Goal: Task Accomplishment & Management: Complete application form

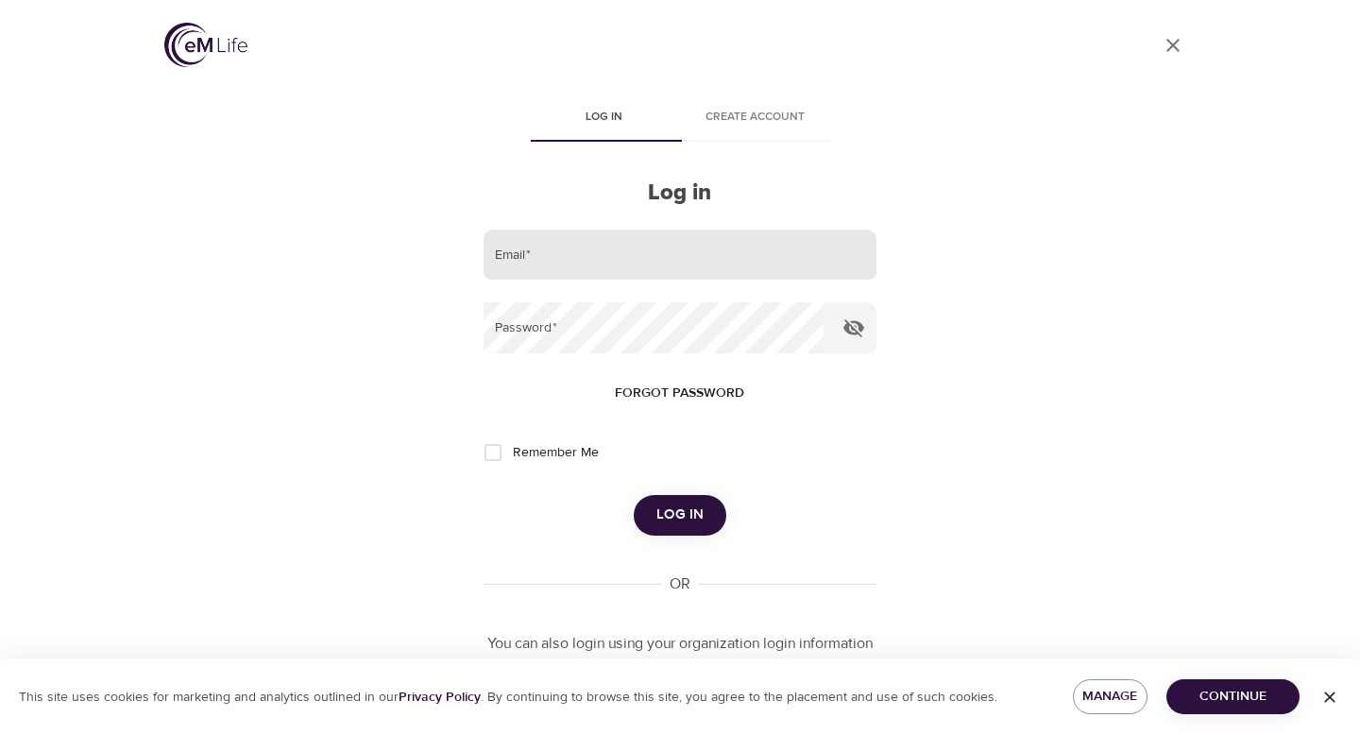
click at [530, 236] on input "email" at bounding box center [680, 255] width 393 height 51
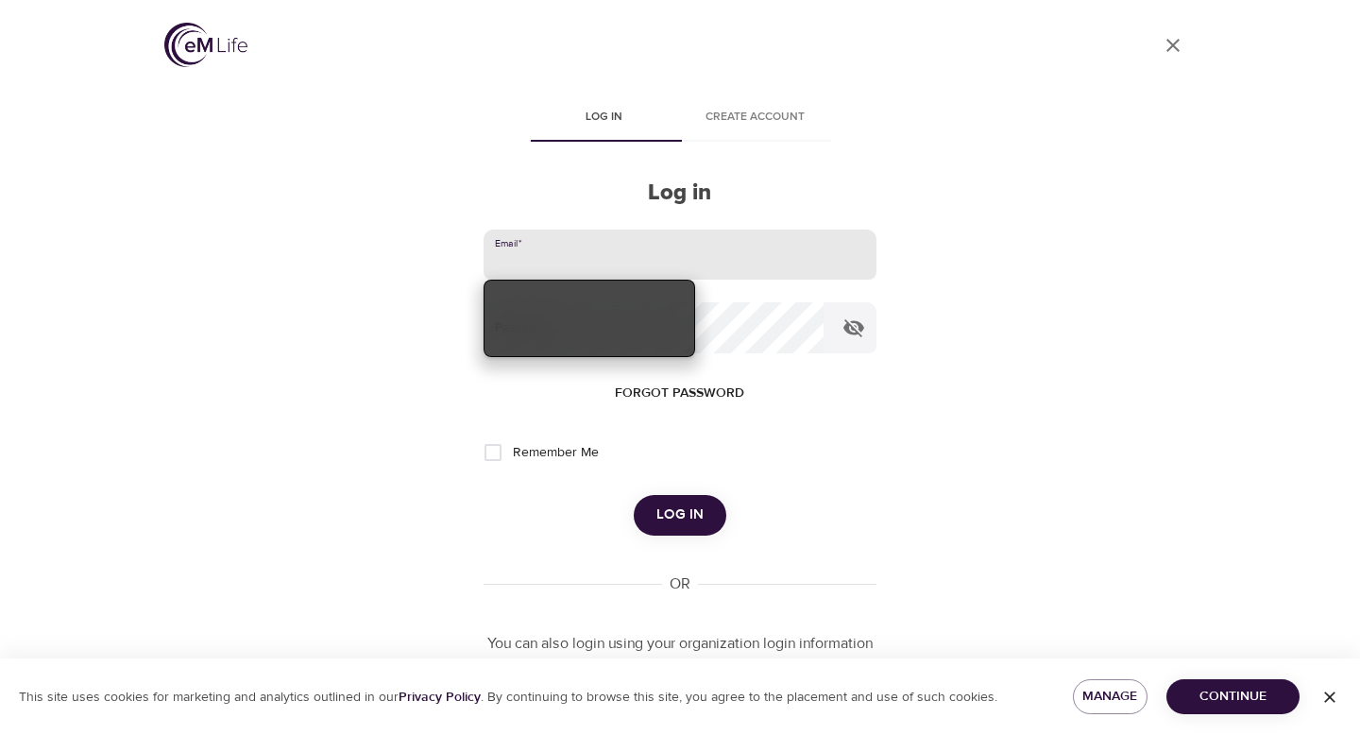
click at [530, 247] on input "email" at bounding box center [680, 255] width 393 height 51
click at [556, 251] on input "email" at bounding box center [680, 255] width 393 height 51
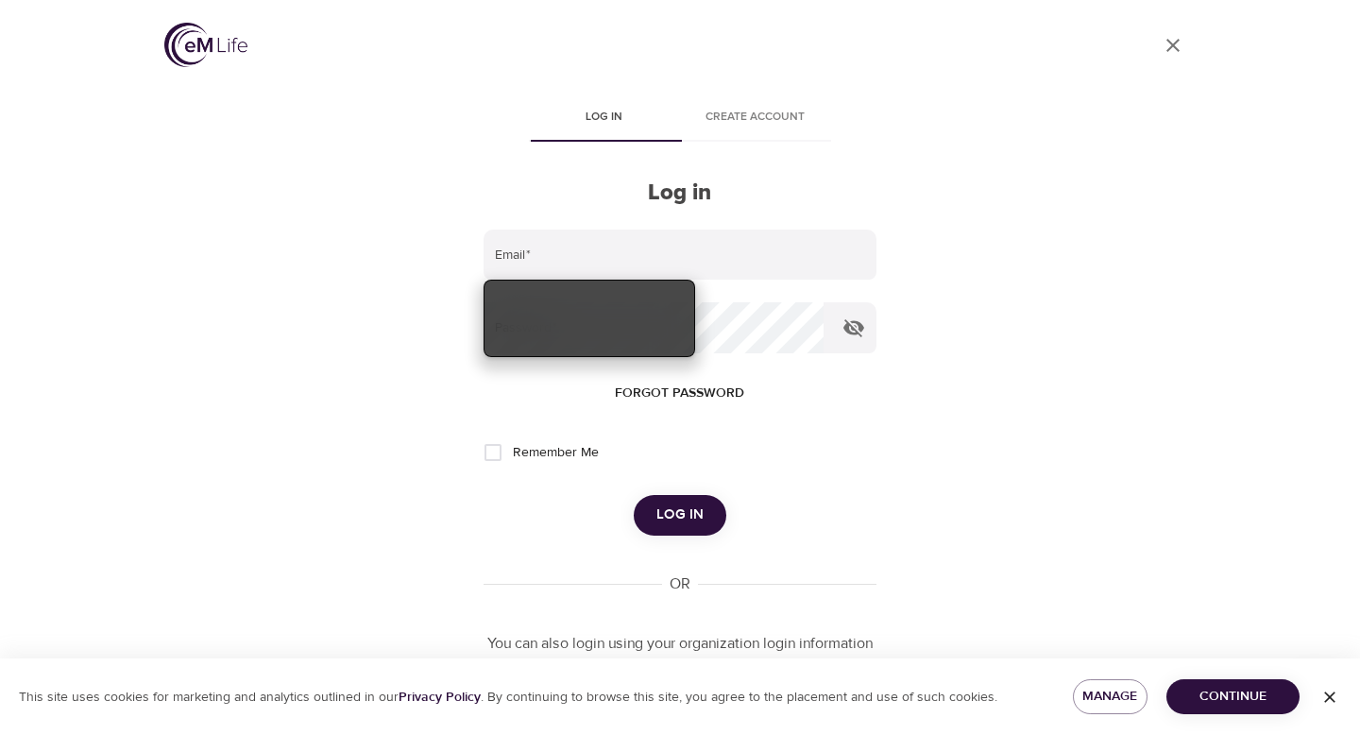
click at [675, 196] on h2 "Log in" at bounding box center [680, 192] width 393 height 27
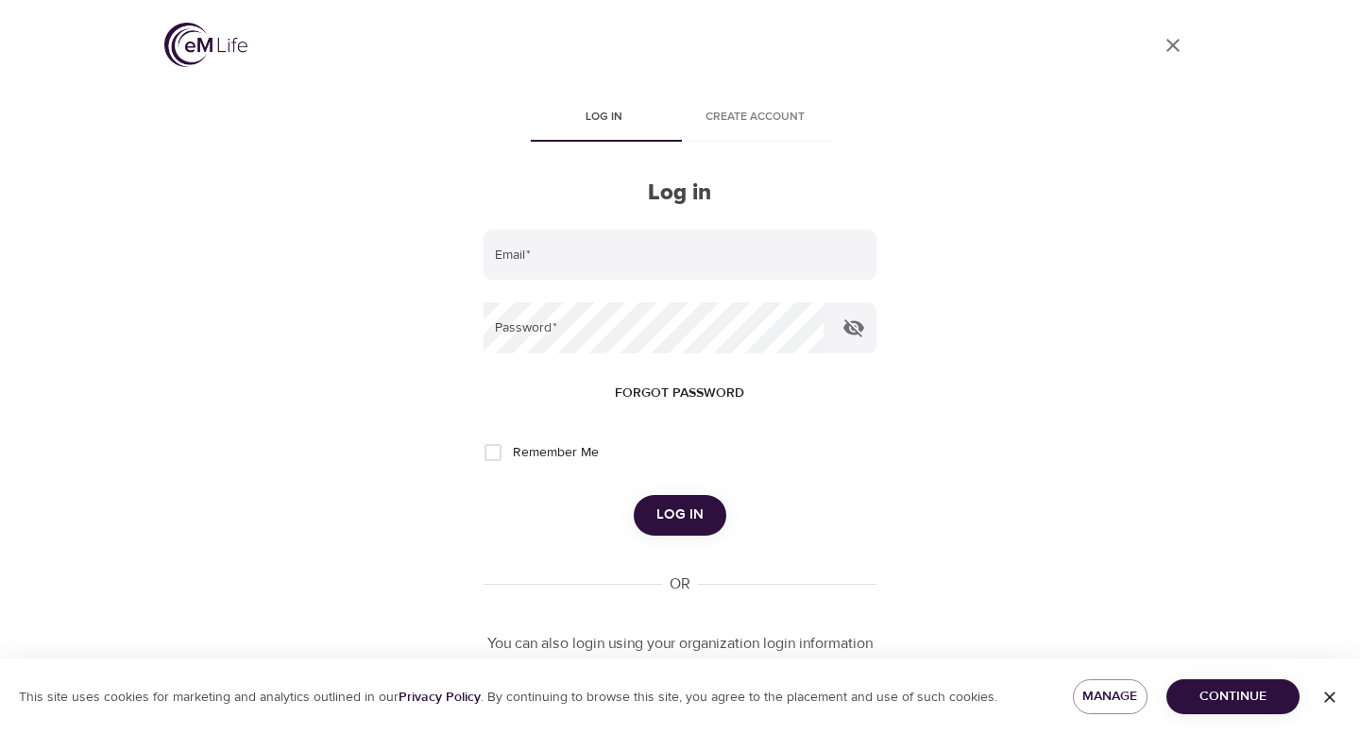
click at [703, 389] on span "Forgot password" at bounding box center [679, 394] width 129 height 24
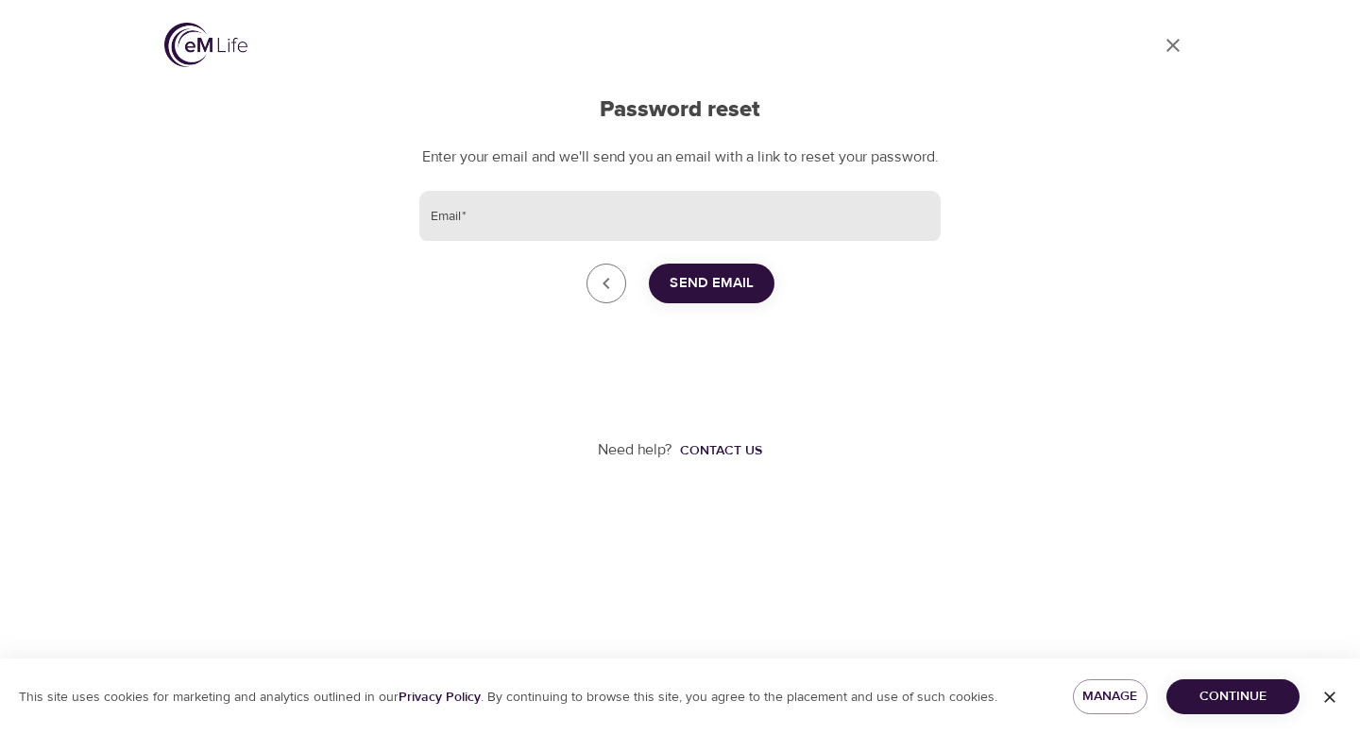
click at [703, 242] on input "Email   *" at bounding box center [679, 216] width 521 height 51
type input "[EMAIL_ADDRESS][DOMAIN_NAME]"
click at [715, 292] on button "Send Email" at bounding box center [712, 284] width 126 height 40
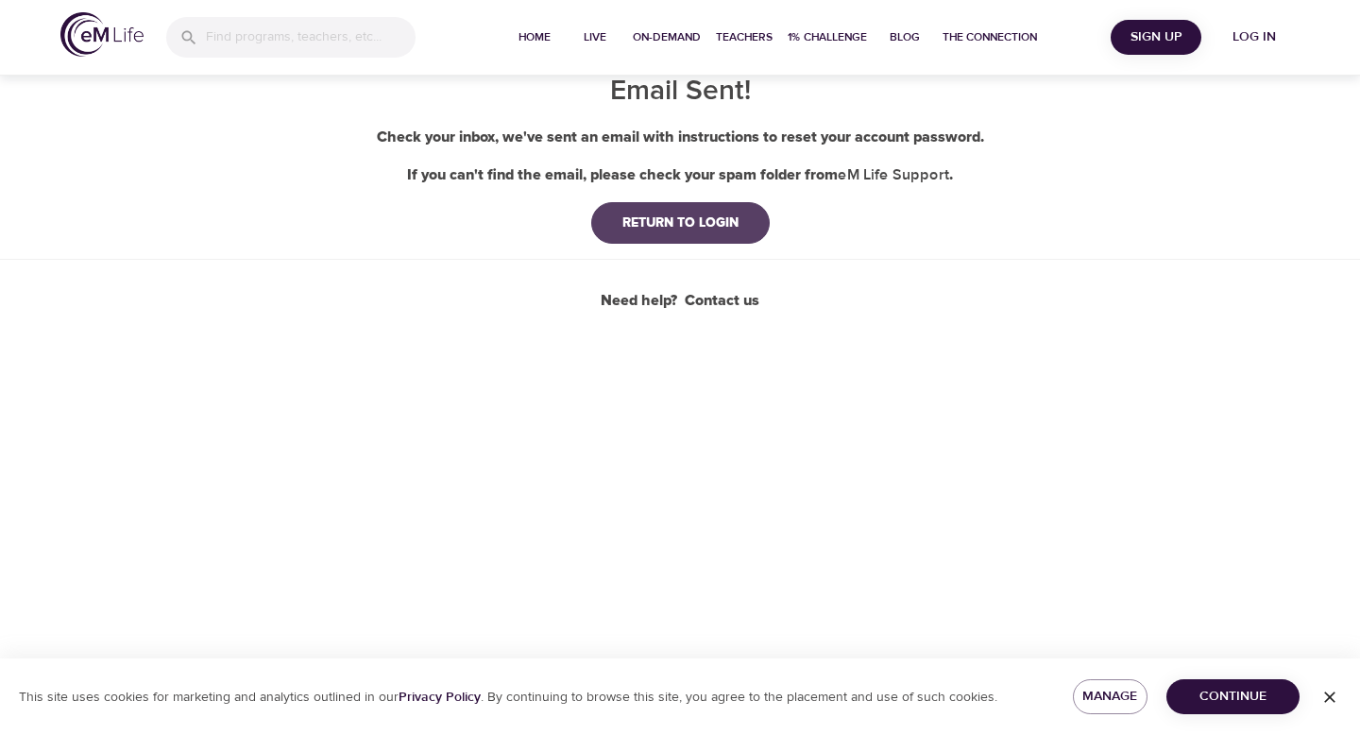
click at [694, 239] on button "RETURN TO LOGIN" at bounding box center [680, 223] width 179 height 42
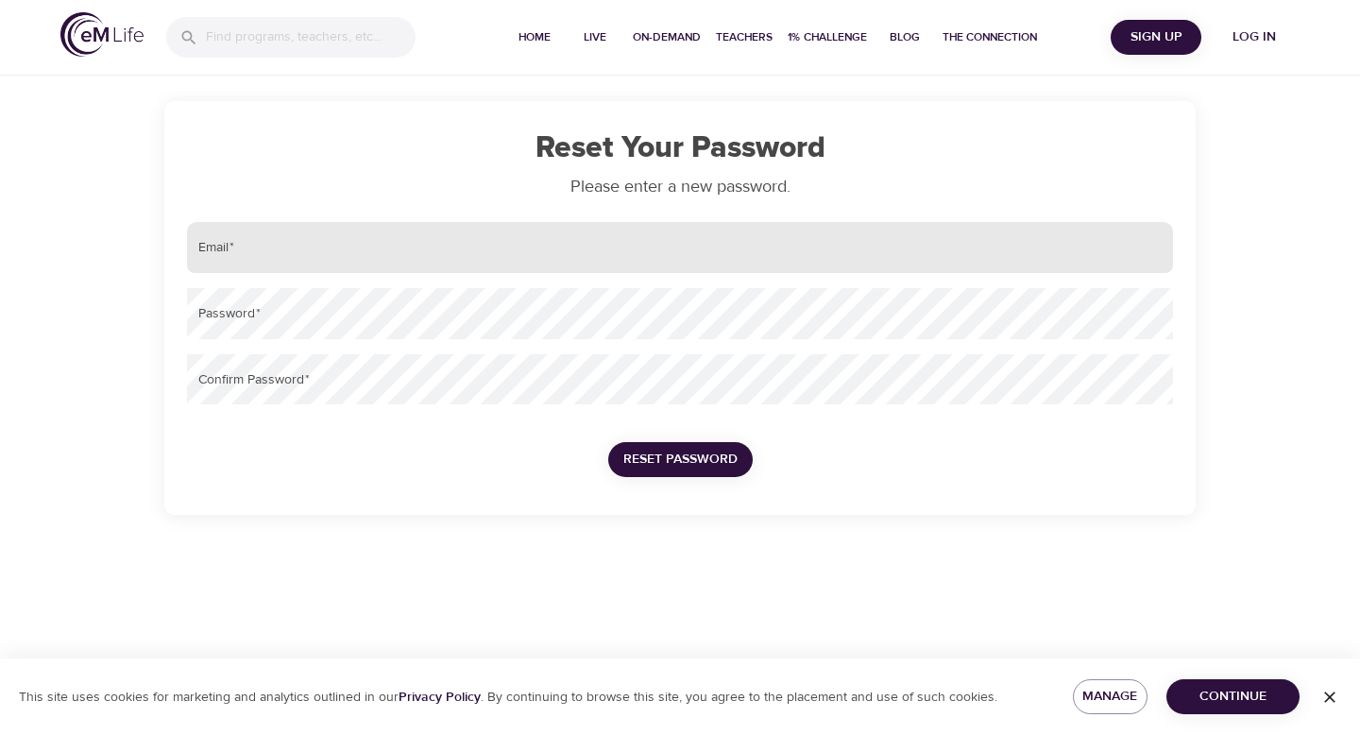
click at [564, 244] on input "email" at bounding box center [680, 247] width 986 height 51
type input "[EMAIL_ADDRESS][DOMAIN_NAME]"
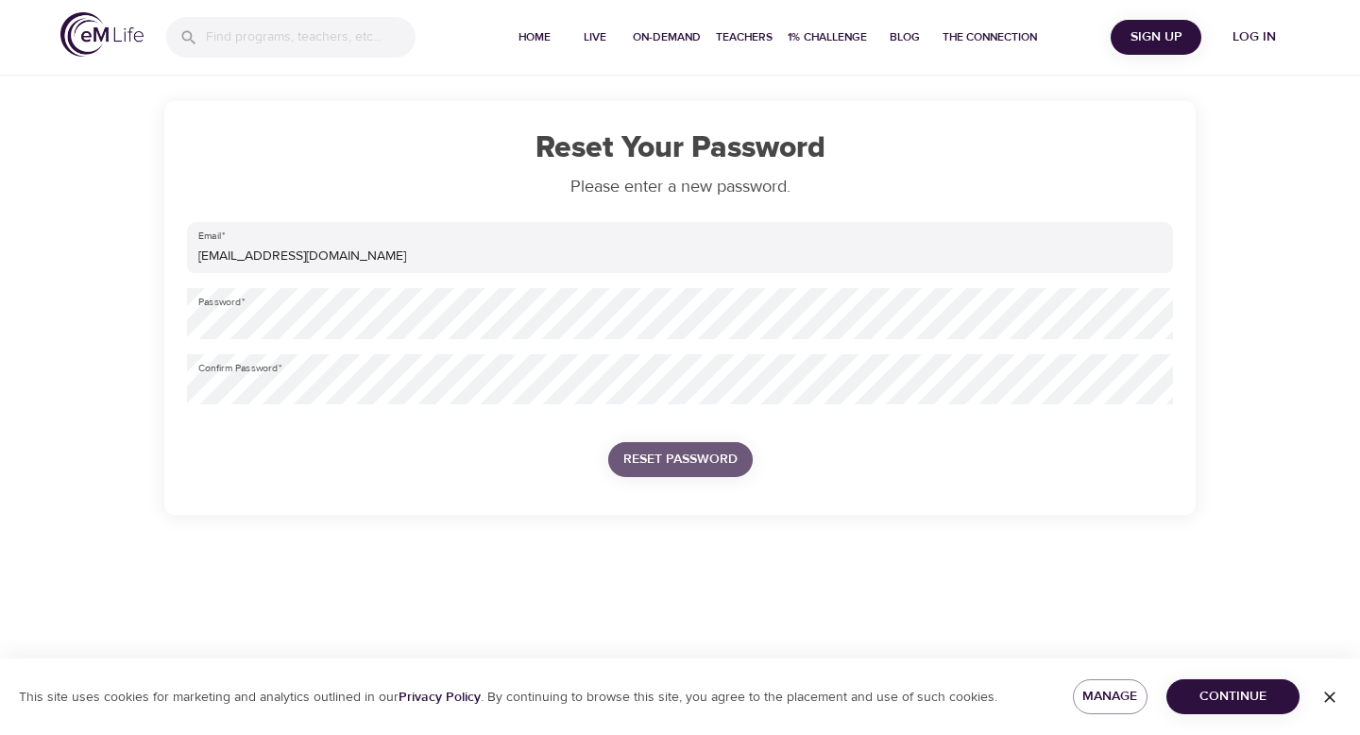
click at [679, 460] on span "Reset Password" at bounding box center [680, 460] width 114 height 24
click at [696, 457] on span "Reset Password" at bounding box center [680, 460] width 114 height 24
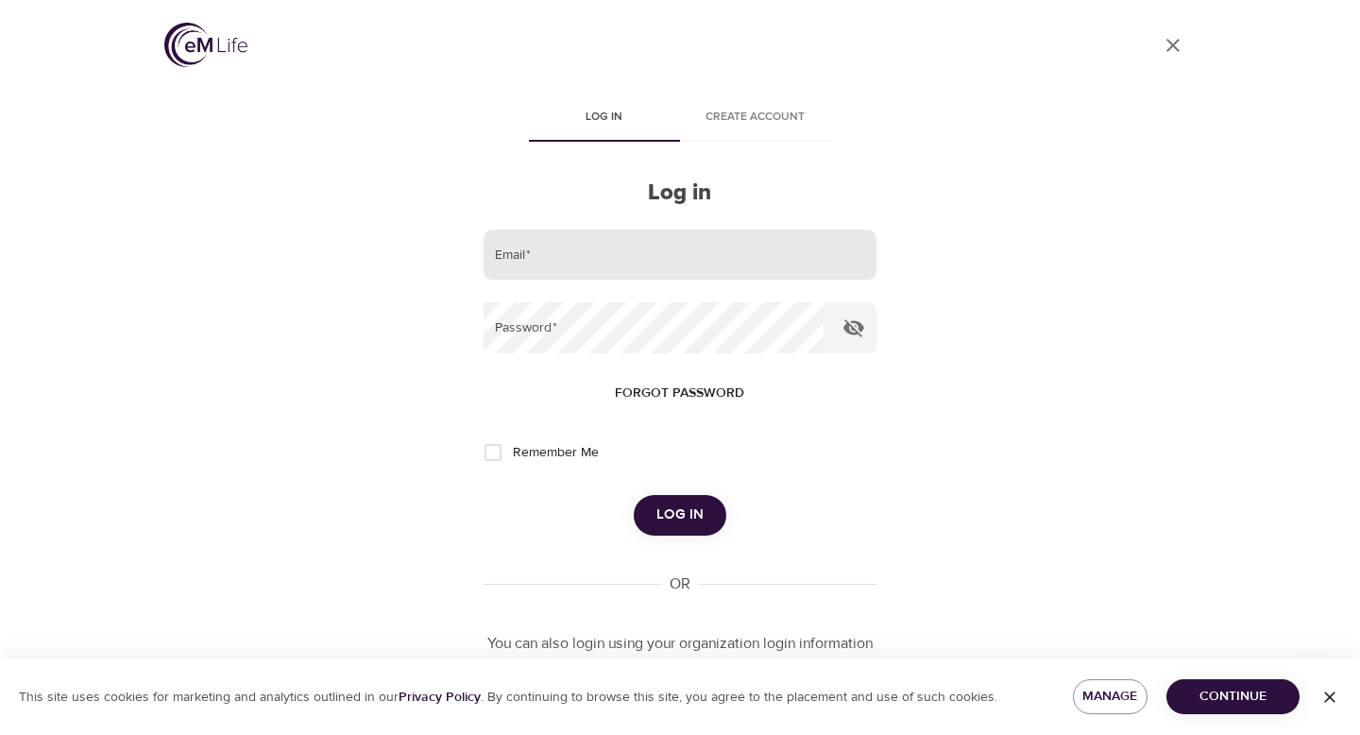
click at [680, 254] on input "email" at bounding box center [680, 255] width 393 height 51
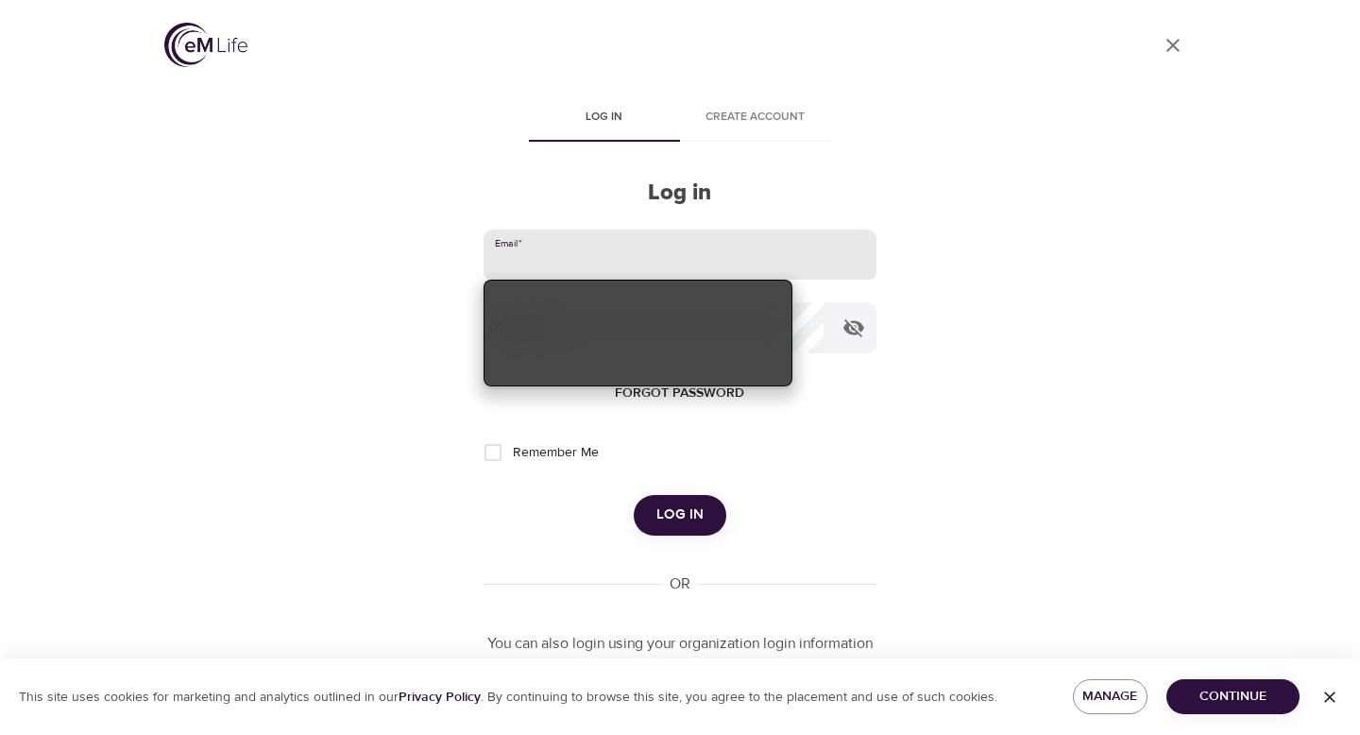
type input "[EMAIL_ADDRESS][DOMAIN_NAME]"
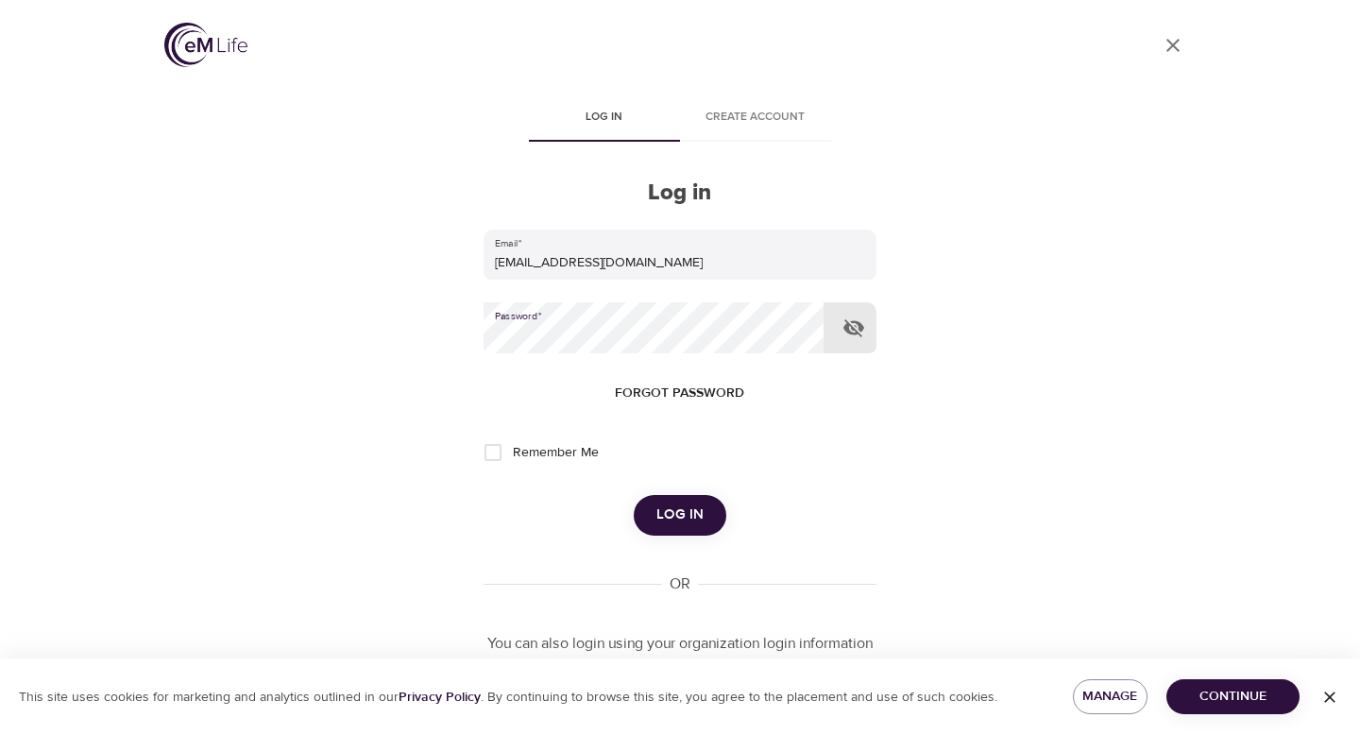
click at [678, 508] on span "Log in" at bounding box center [680, 515] width 47 height 25
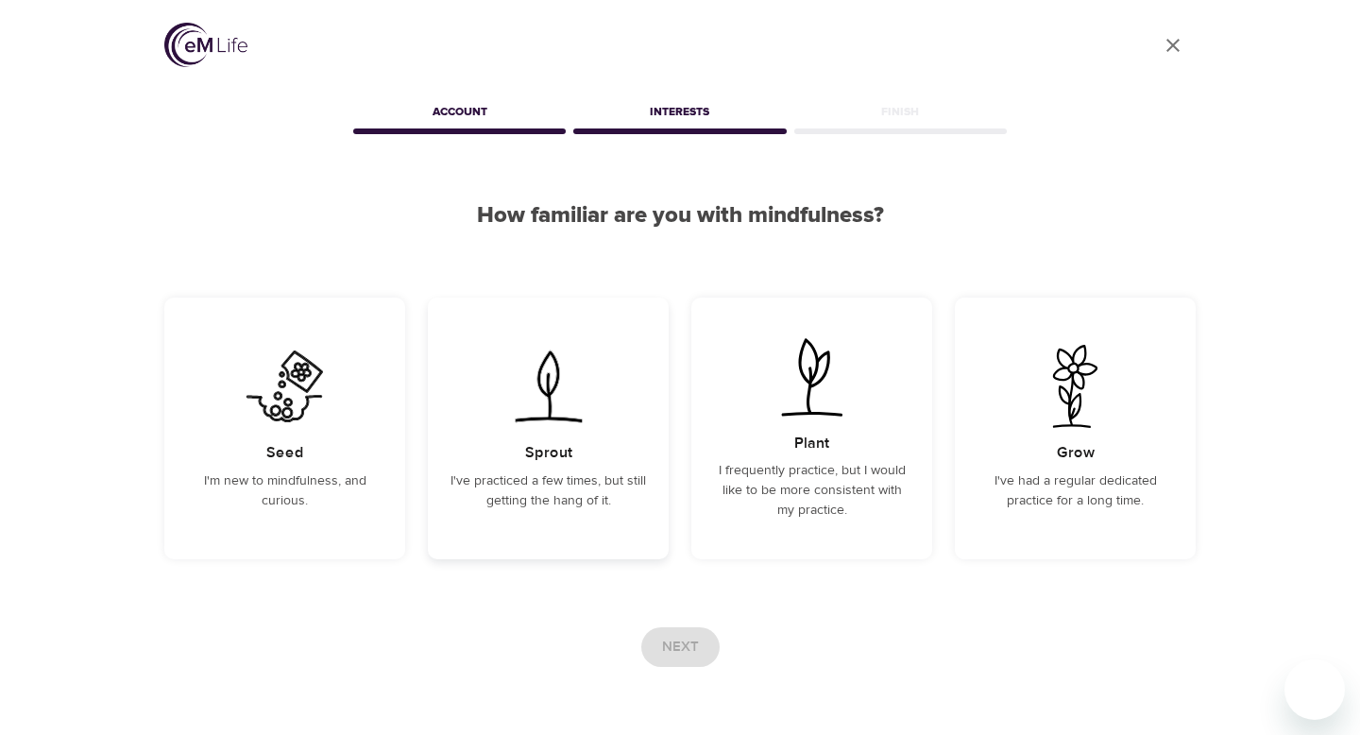
click at [645, 440] on div "Sprout I've practiced a few times, but still getting the hang of it." at bounding box center [548, 429] width 241 height 262
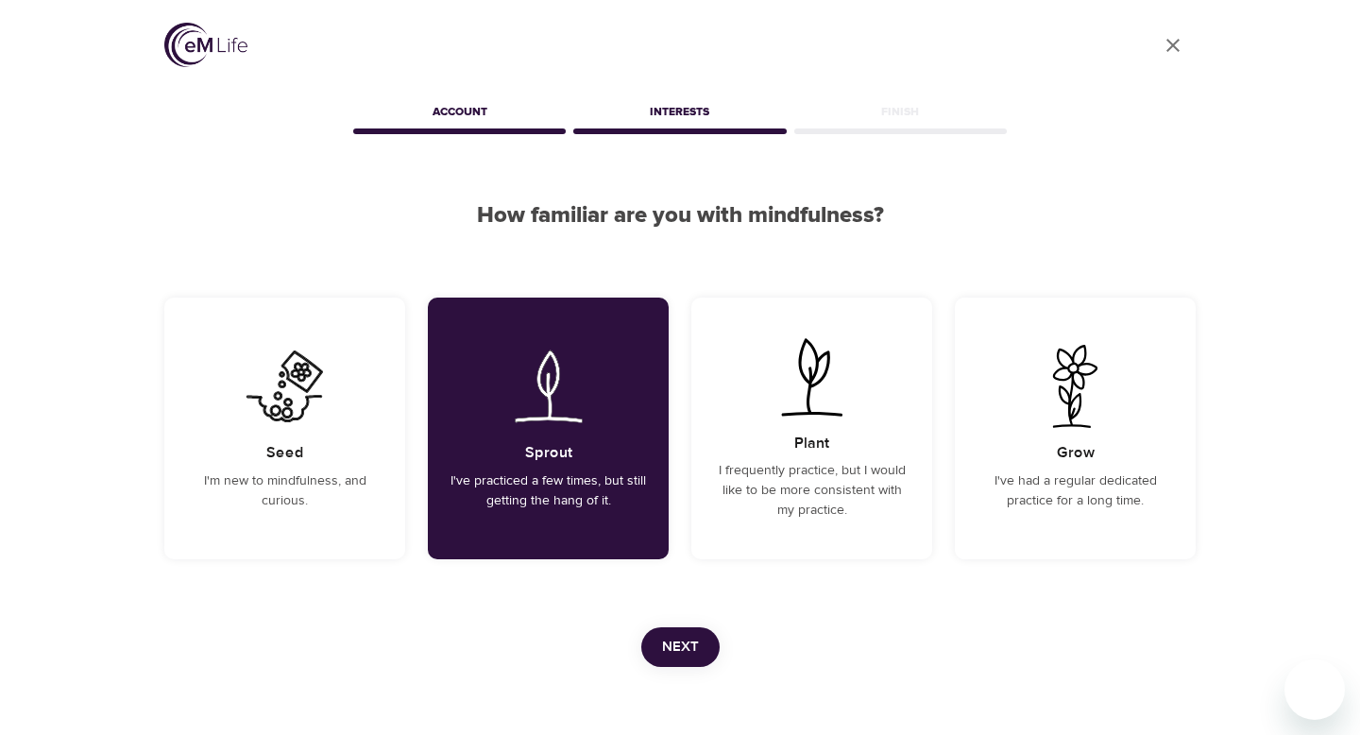
click at [660, 636] on button "Next" at bounding box center [680, 647] width 78 height 40
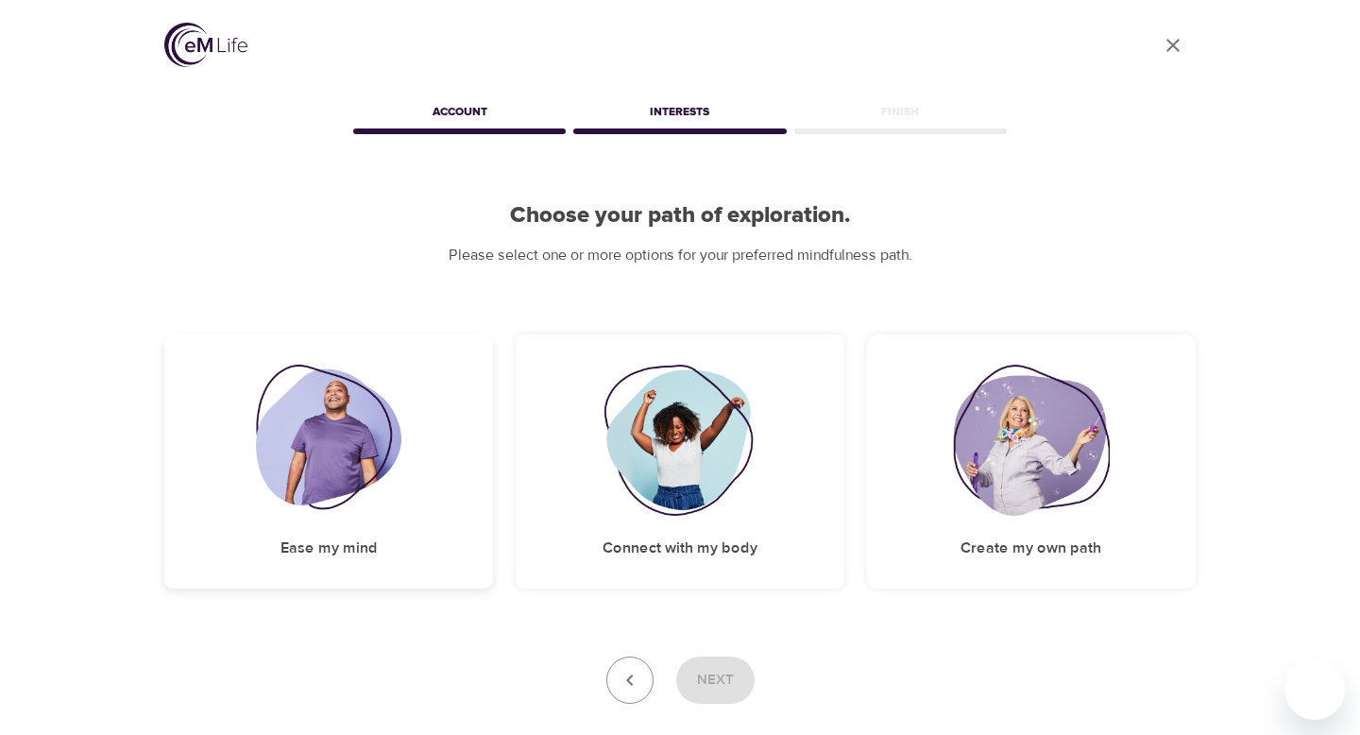
click at [438, 485] on div "Ease my mind" at bounding box center [328, 461] width 329 height 254
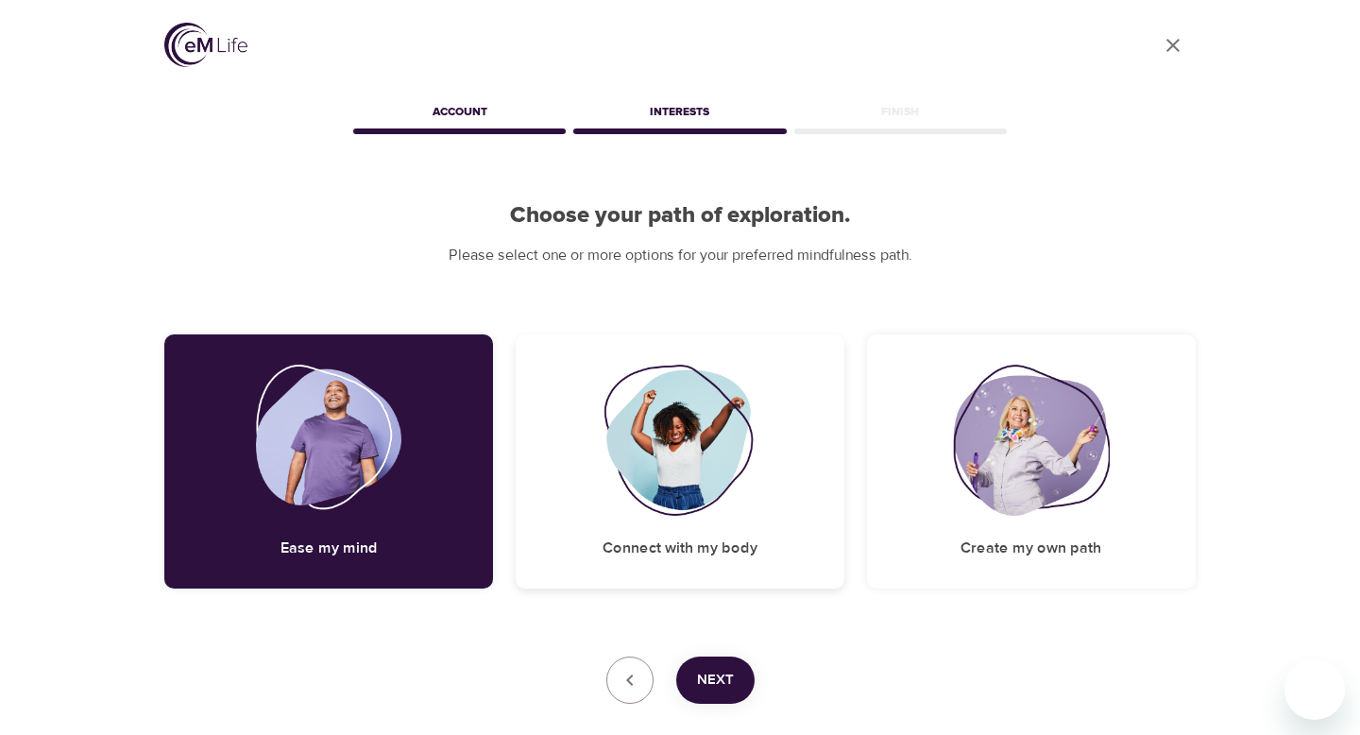
click at [632, 492] on img at bounding box center [680, 440] width 153 height 151
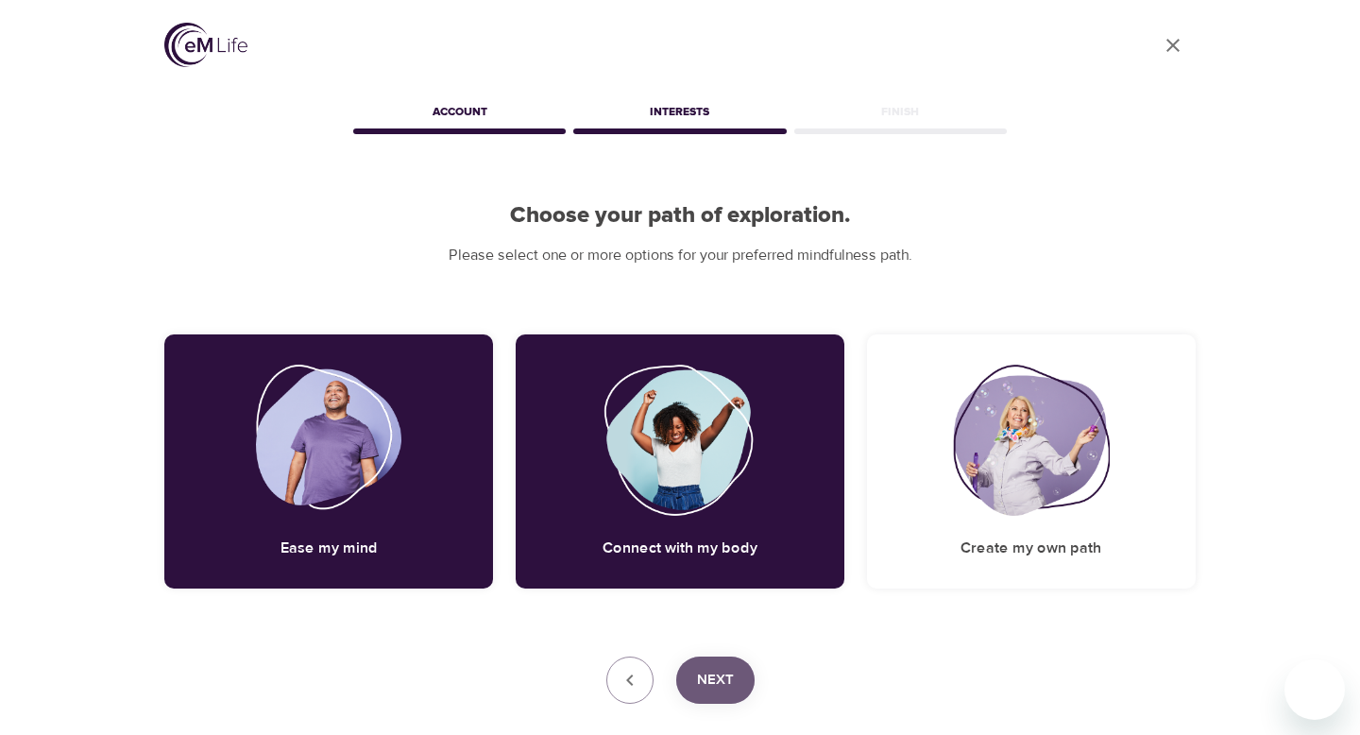
click at [715, 697] on button "Next" at bounding box center [715, 680] width 78 height 47
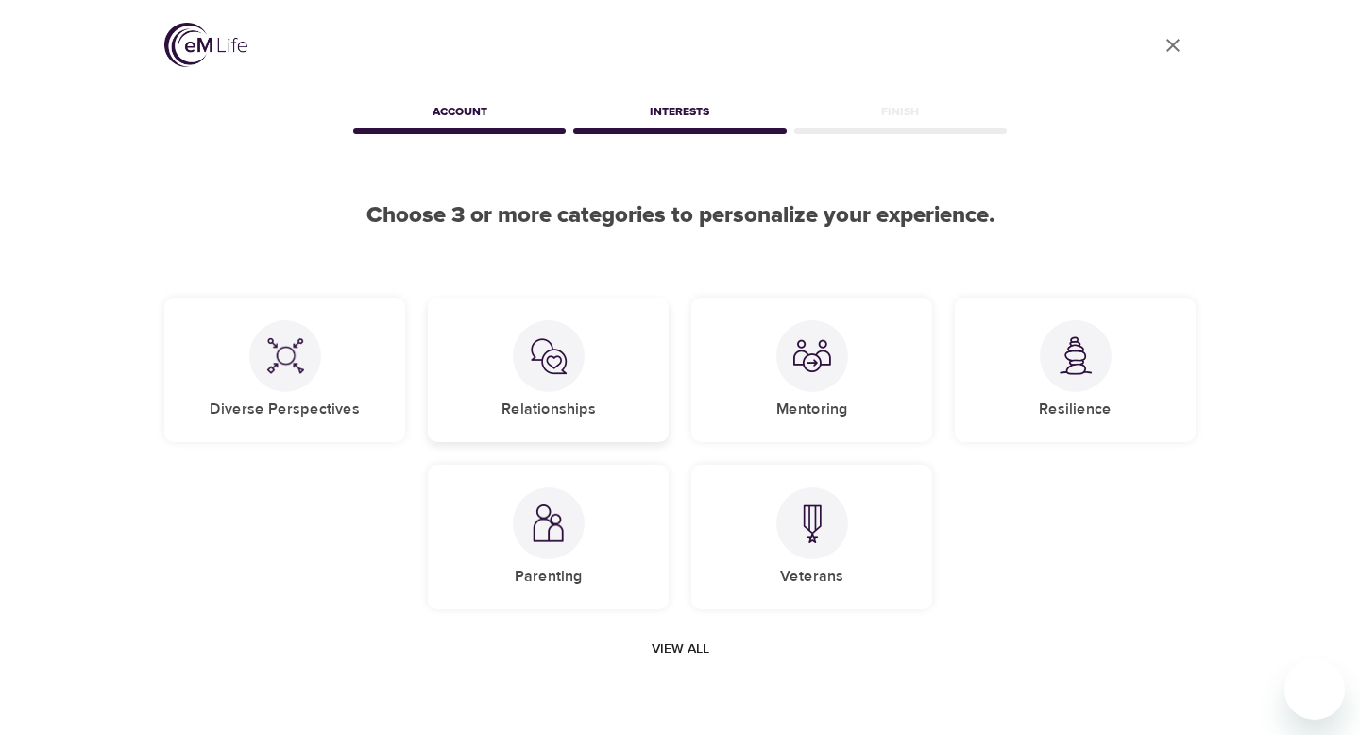
click at [606, 383] on div "Relationships" at bounding box center [548, 370] width 241 height 145
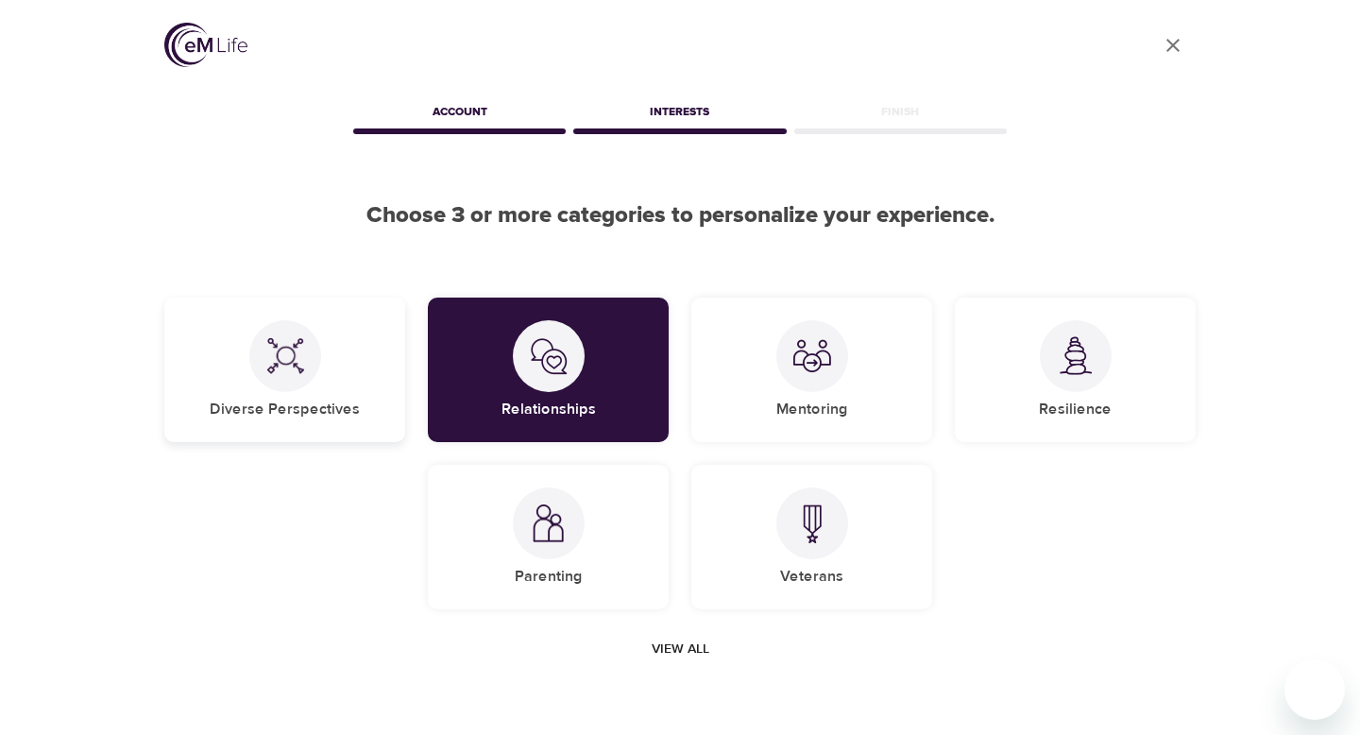
click at [363, 367] on div "Diverse Perspectives" at bounding box center [284, 370] width 241 height 145
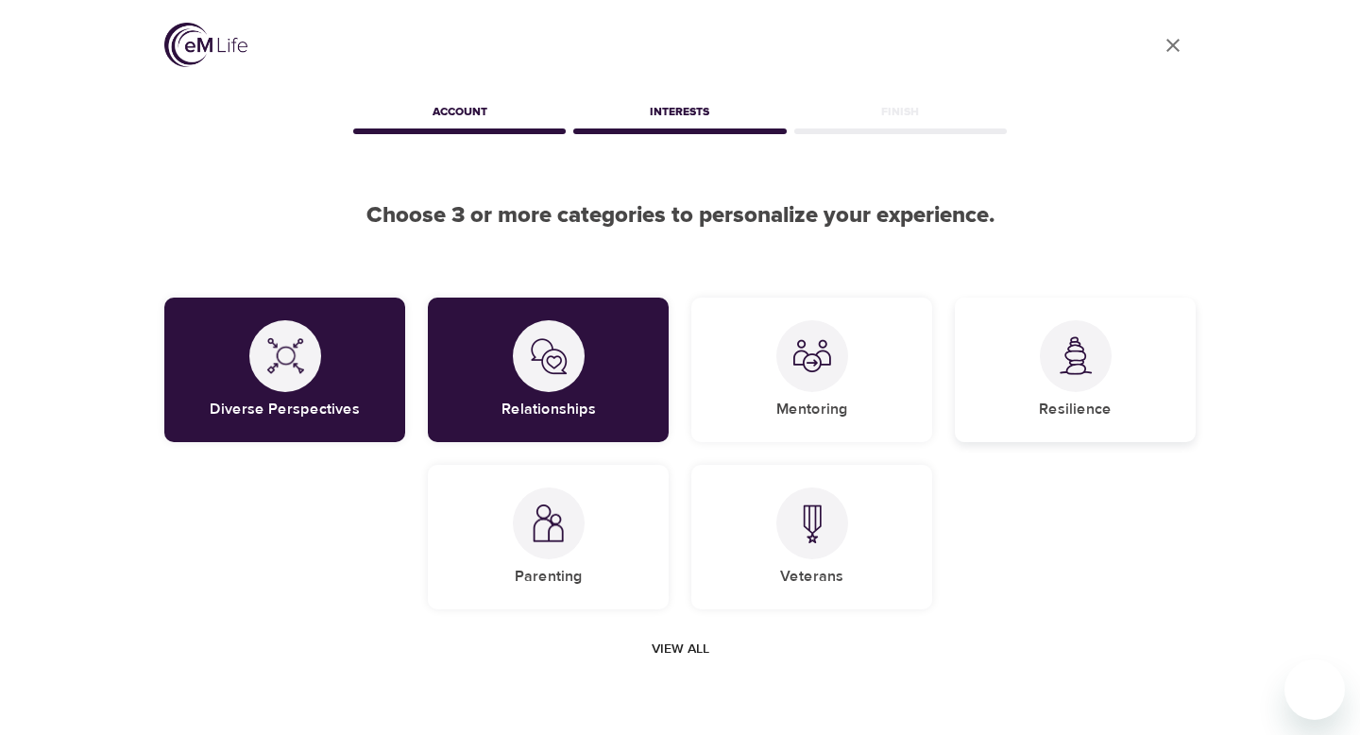
click at [1034, 370] on div "Resilience" at bounding box center [1075, 370] width 241 height 145
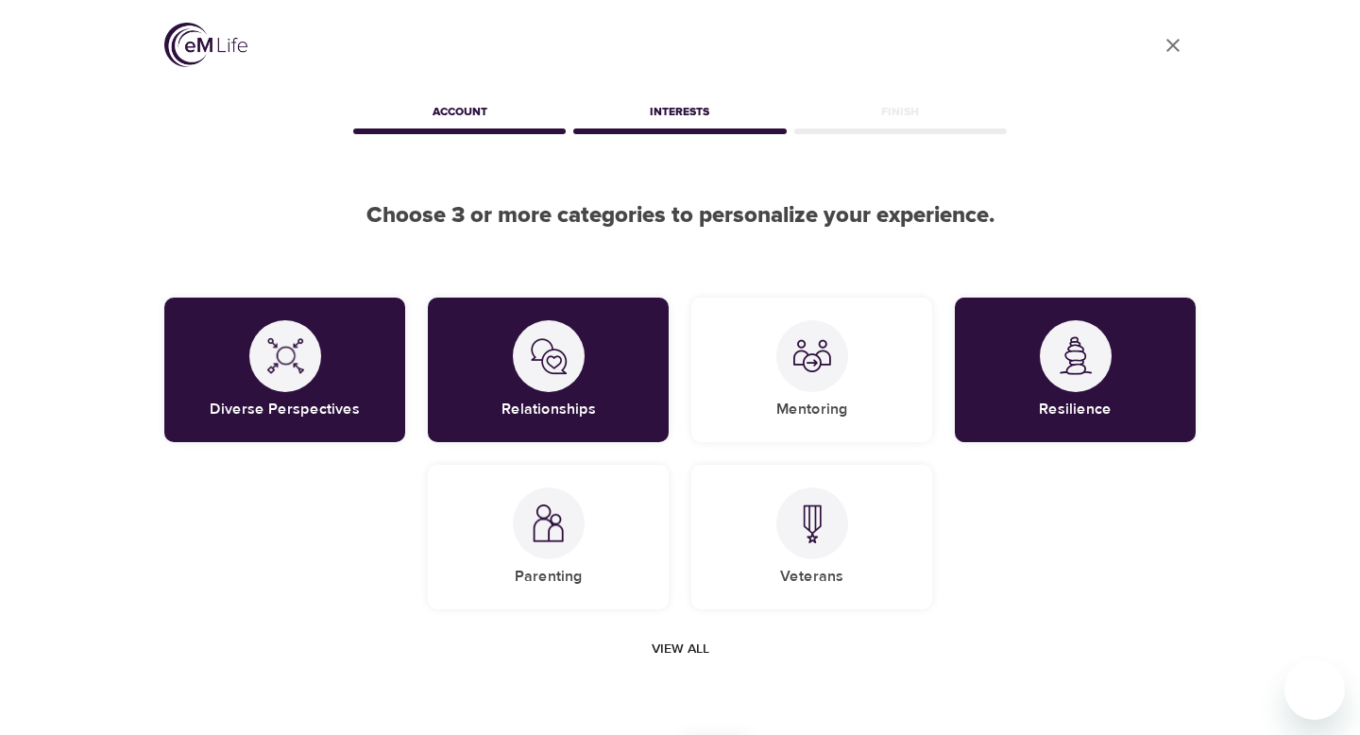
scroll to position [181, 0]
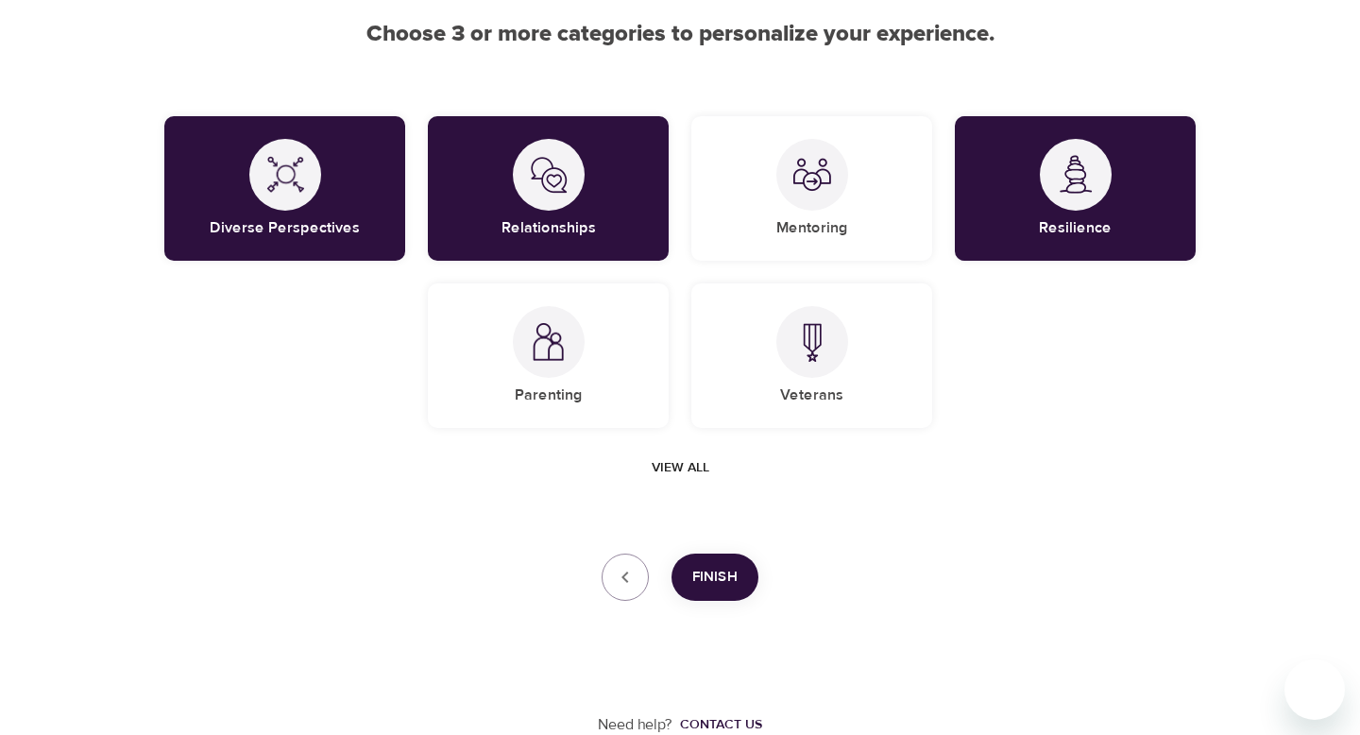
click at [736, 578] on span "Finish" at bounding box center [714, 577] width 45 height 25
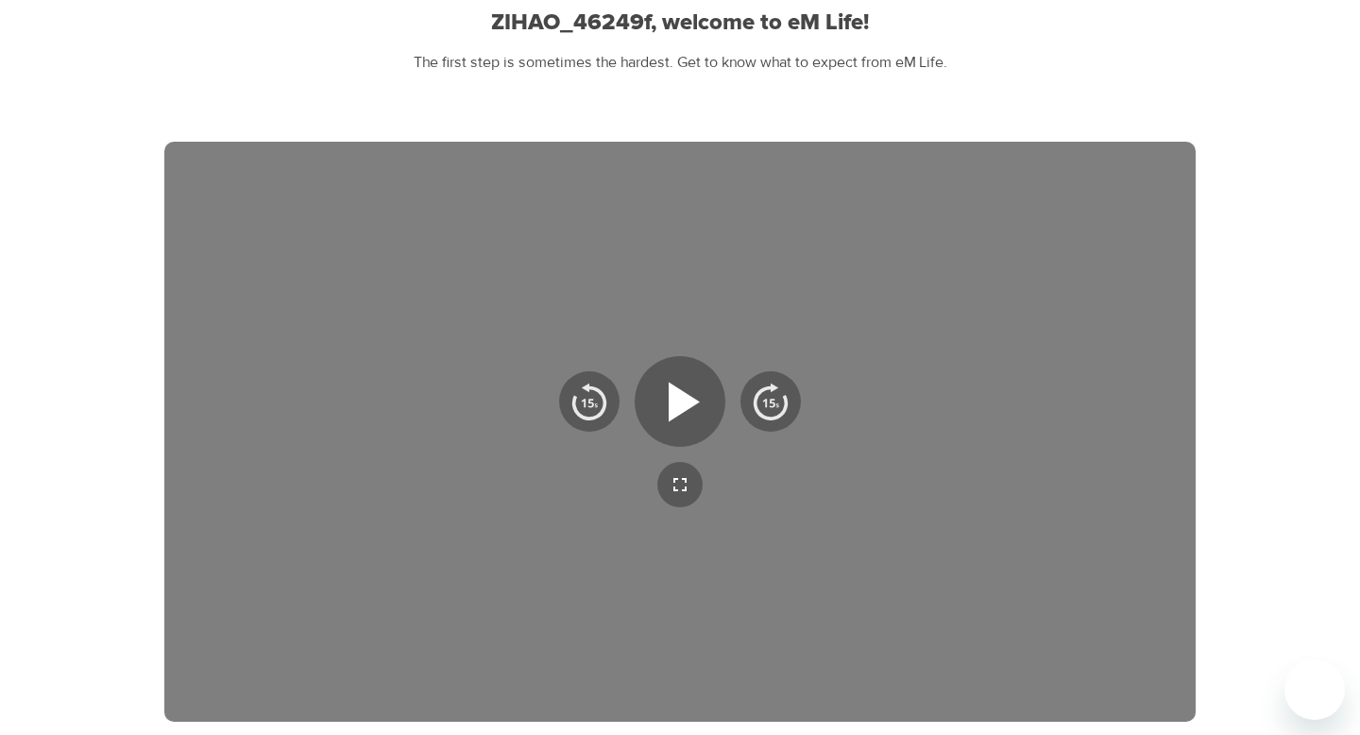
scroll to position [215, 0]
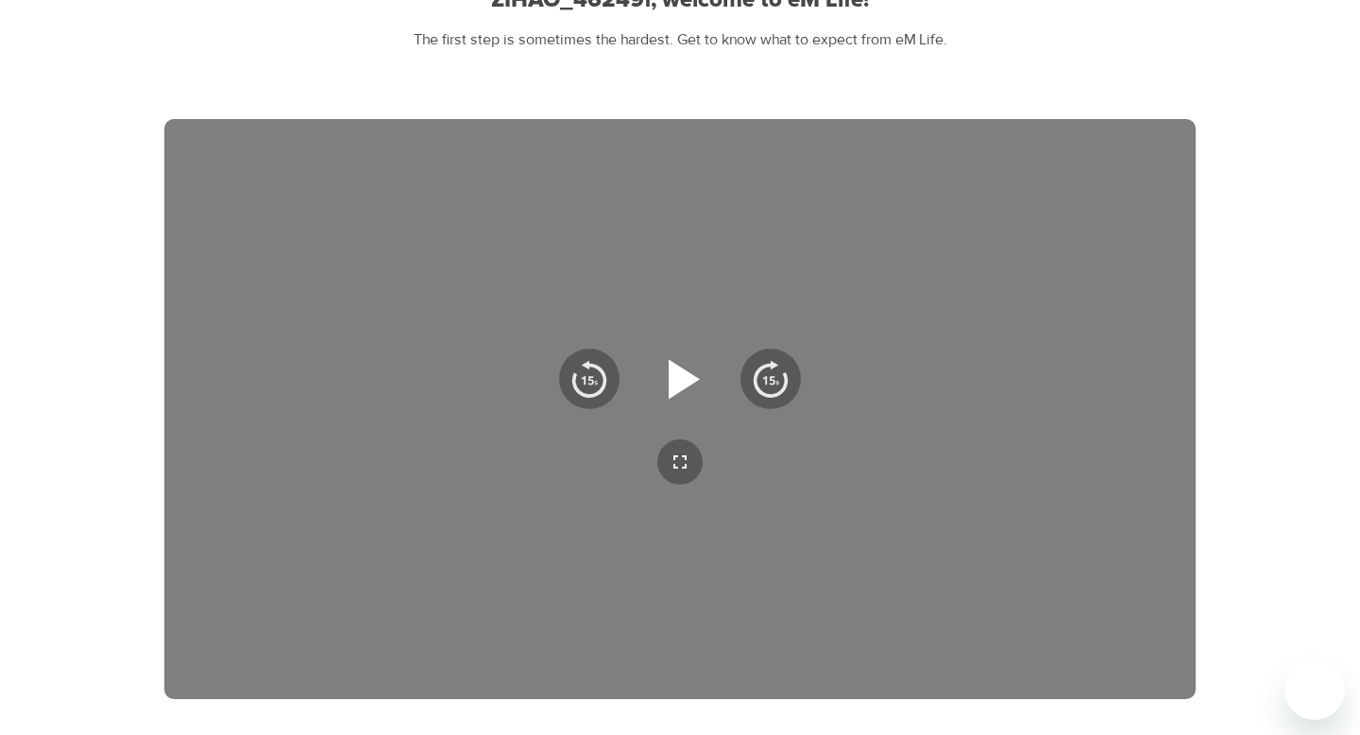
click at [661, 388] on icon "button" at bounding box center [680, 379] width 68 height 68
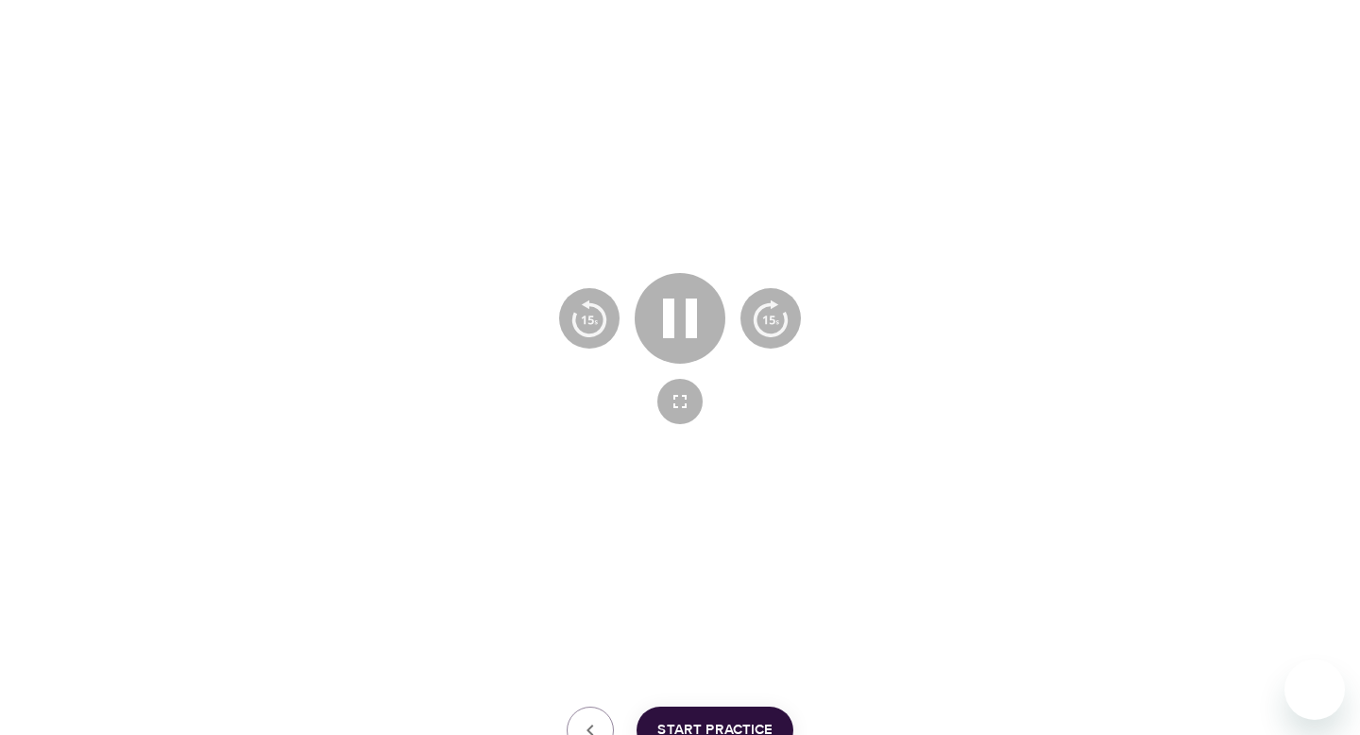
scroll to position [278, 0]
click at [677, 401] on icon "button" at bounding box center [680, 399] width 23 height 23
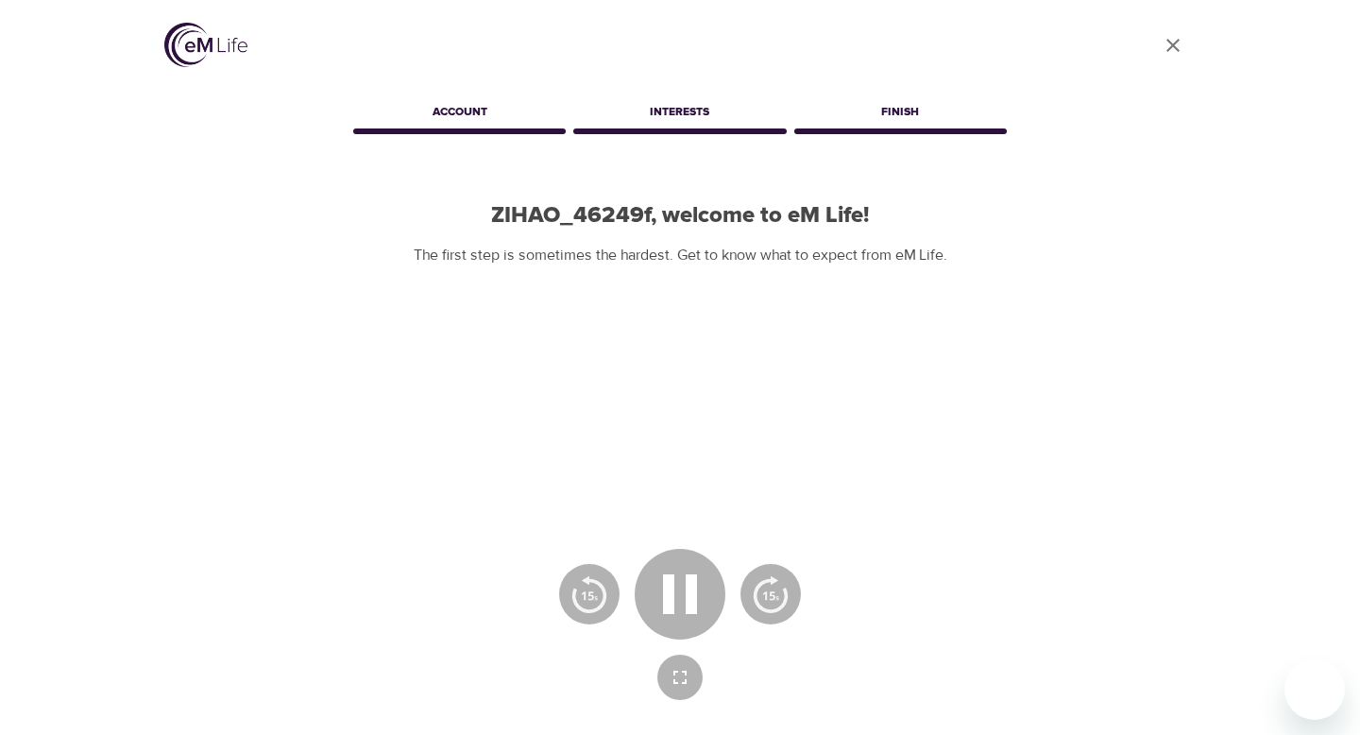
scroll to position [429, 0]
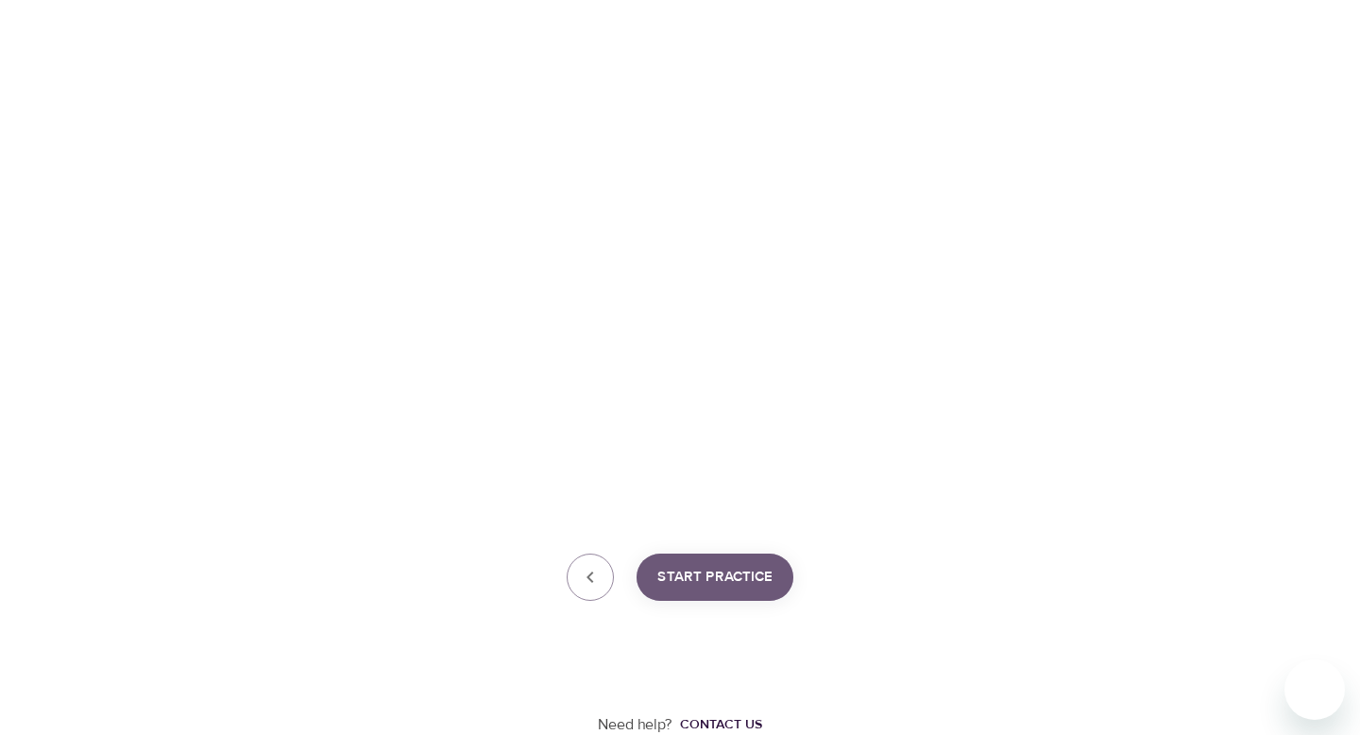
click at [708, 591] on button "Start Practice" at bounding box center [715, 577] width 157 height 47
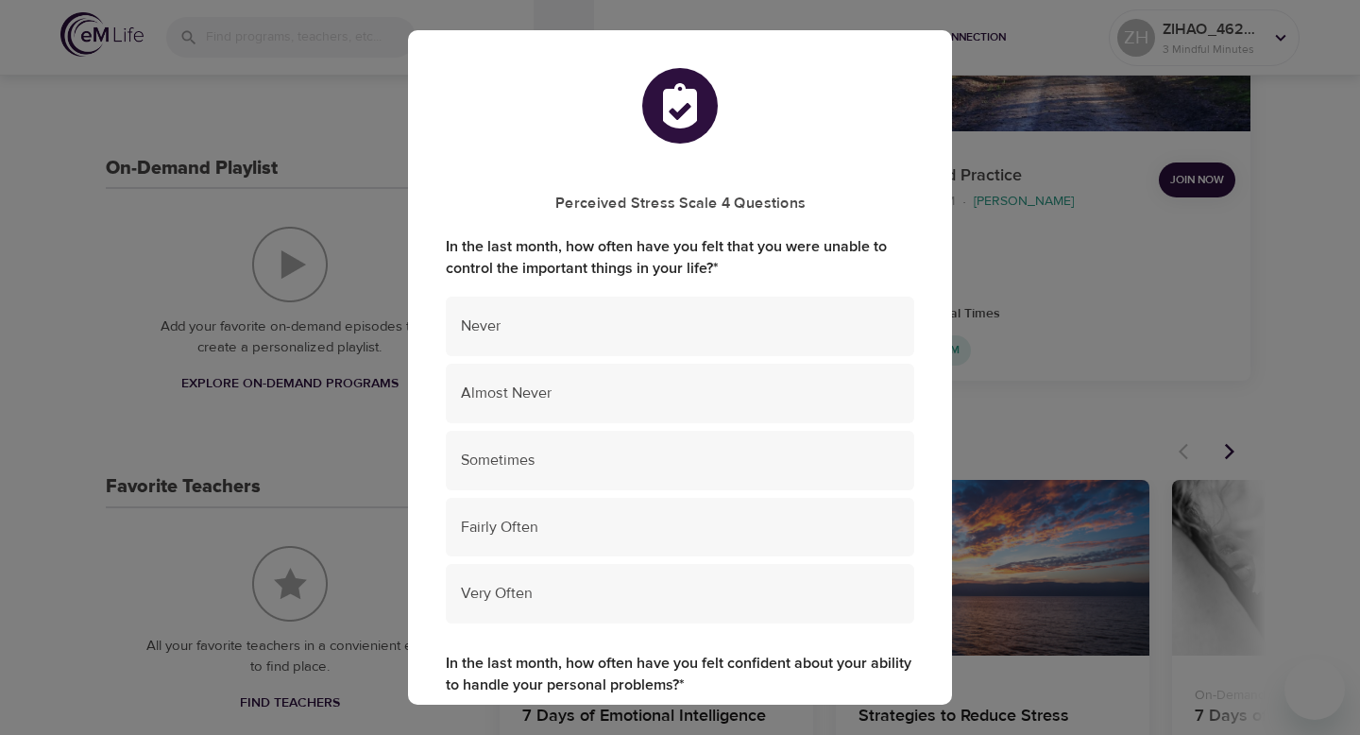
click at [618, 280] on div "In the last month, how often have you felt that you were unable to control the …" at bounding box center [680, 437] width 469 height 402
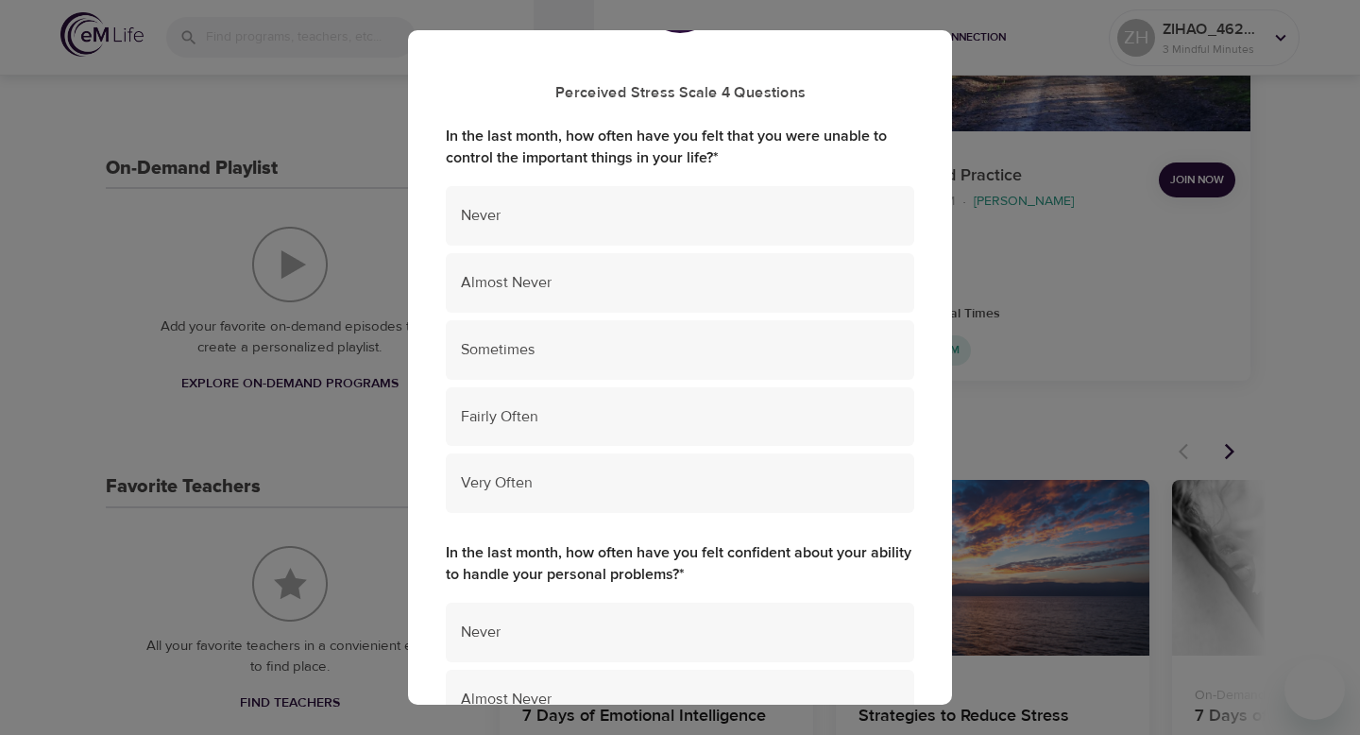
scroll to position [111, 0]
click at [611, 344] on span "Sometimes" at bounding box center [680, 349] width 438 height 22
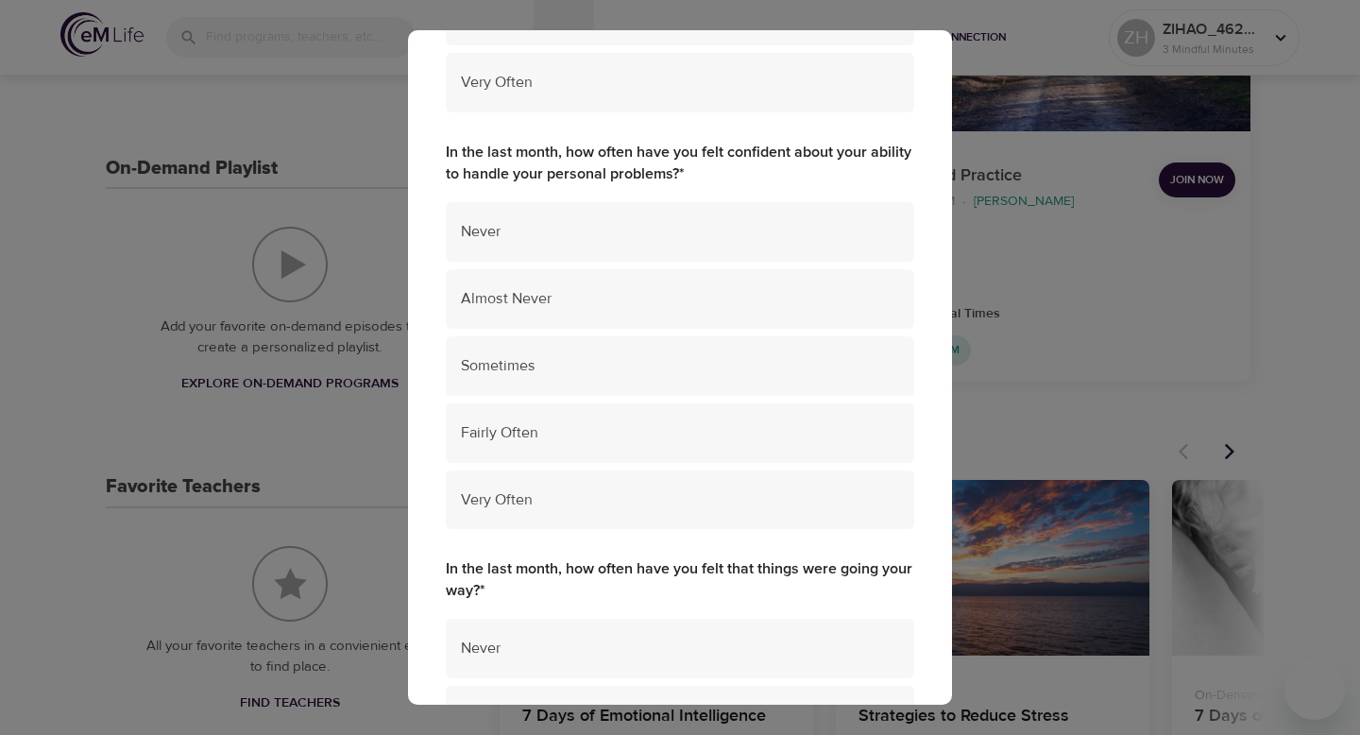
scroll to position [517, 0]
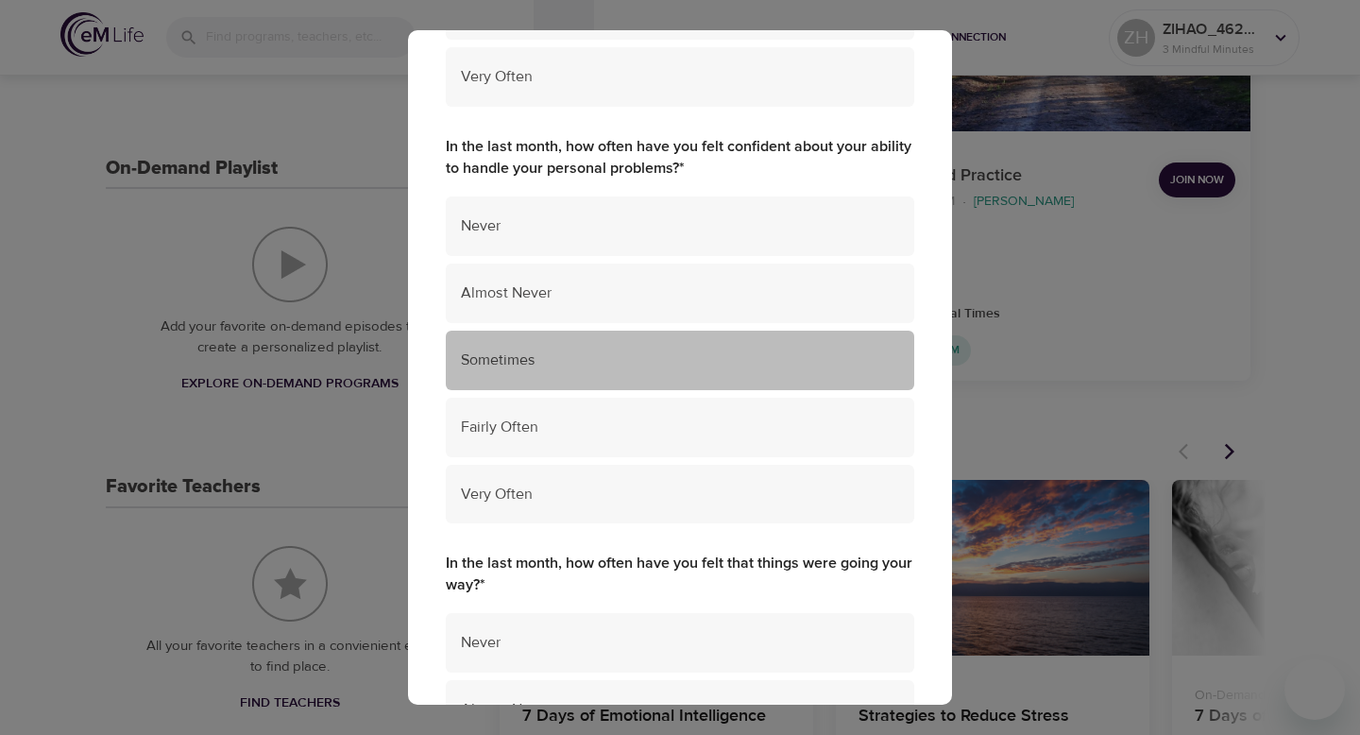
click at [611, 374] on div "Sometimes" at bounding box center [680, 361] width 469 height 60
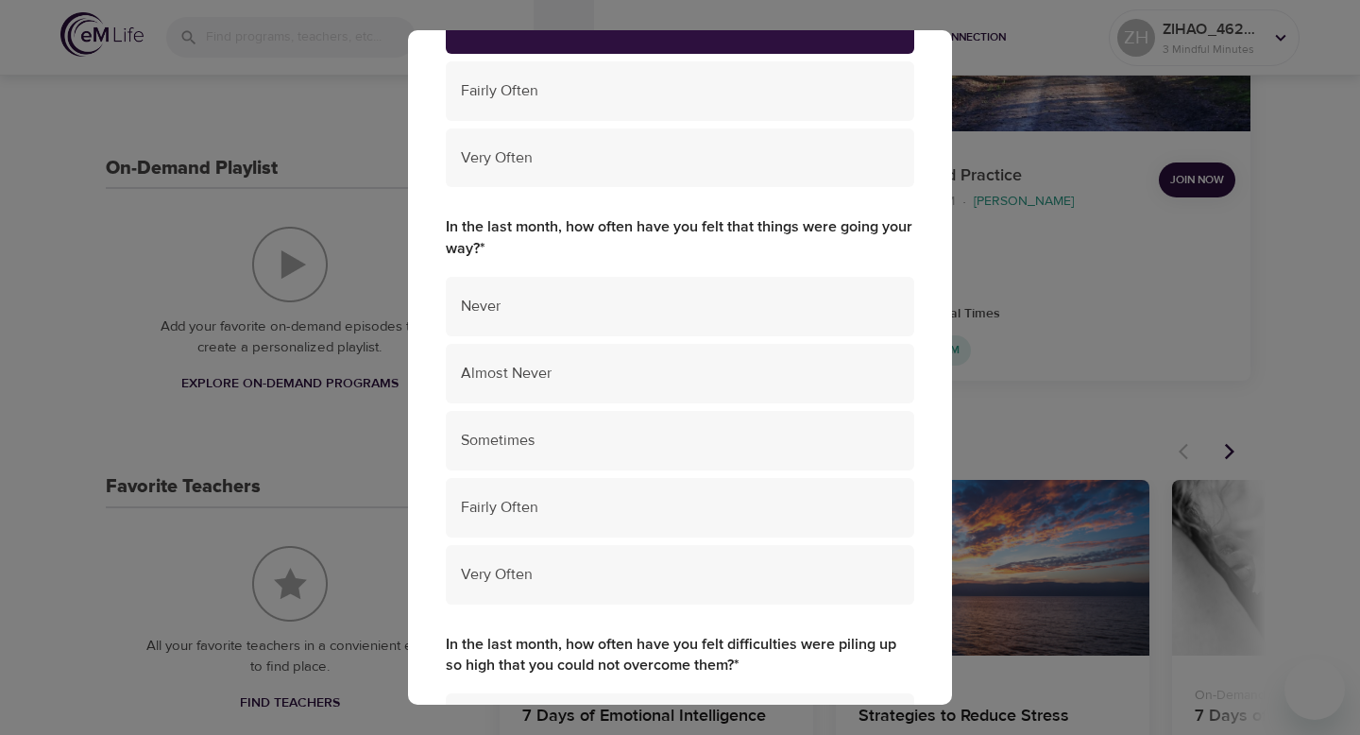
scroll to position [857, 0]
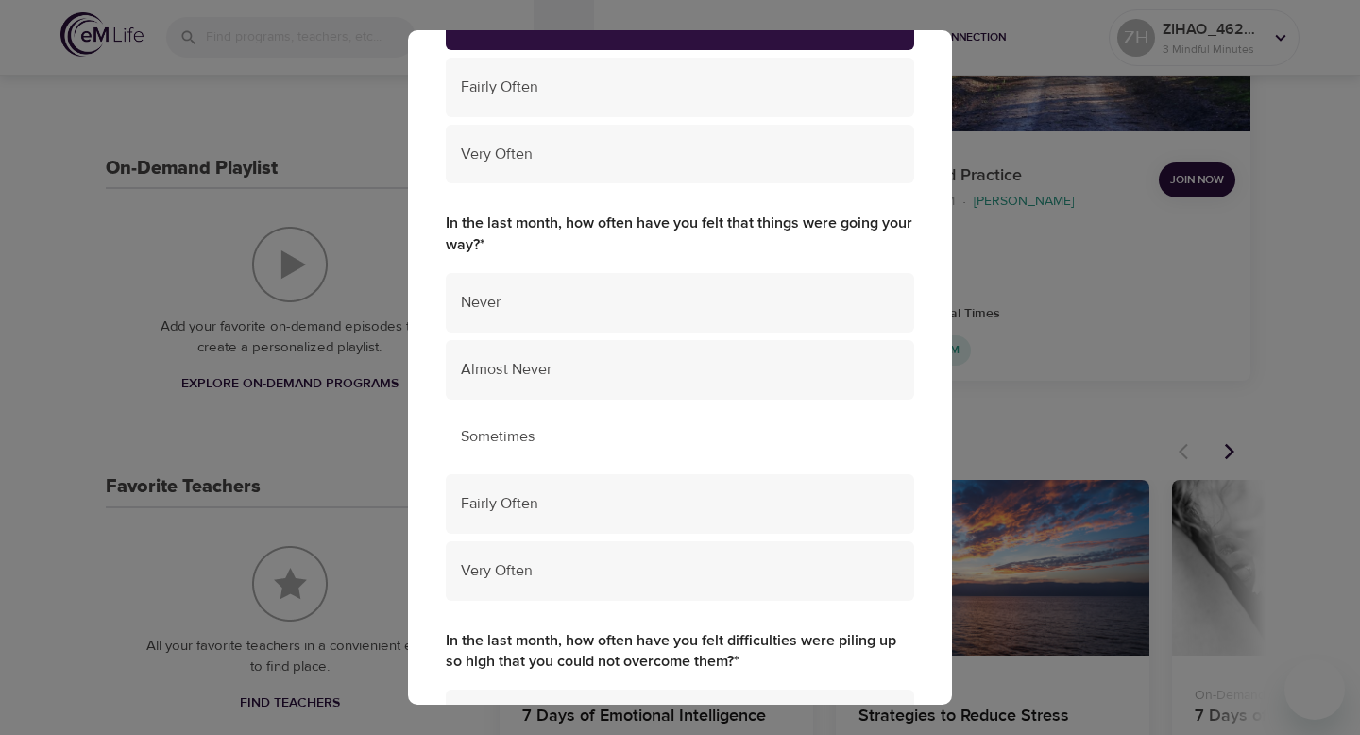
click at [606, 445] on span "Sometimes" at bounding box center [680, 437] width 438 height 22
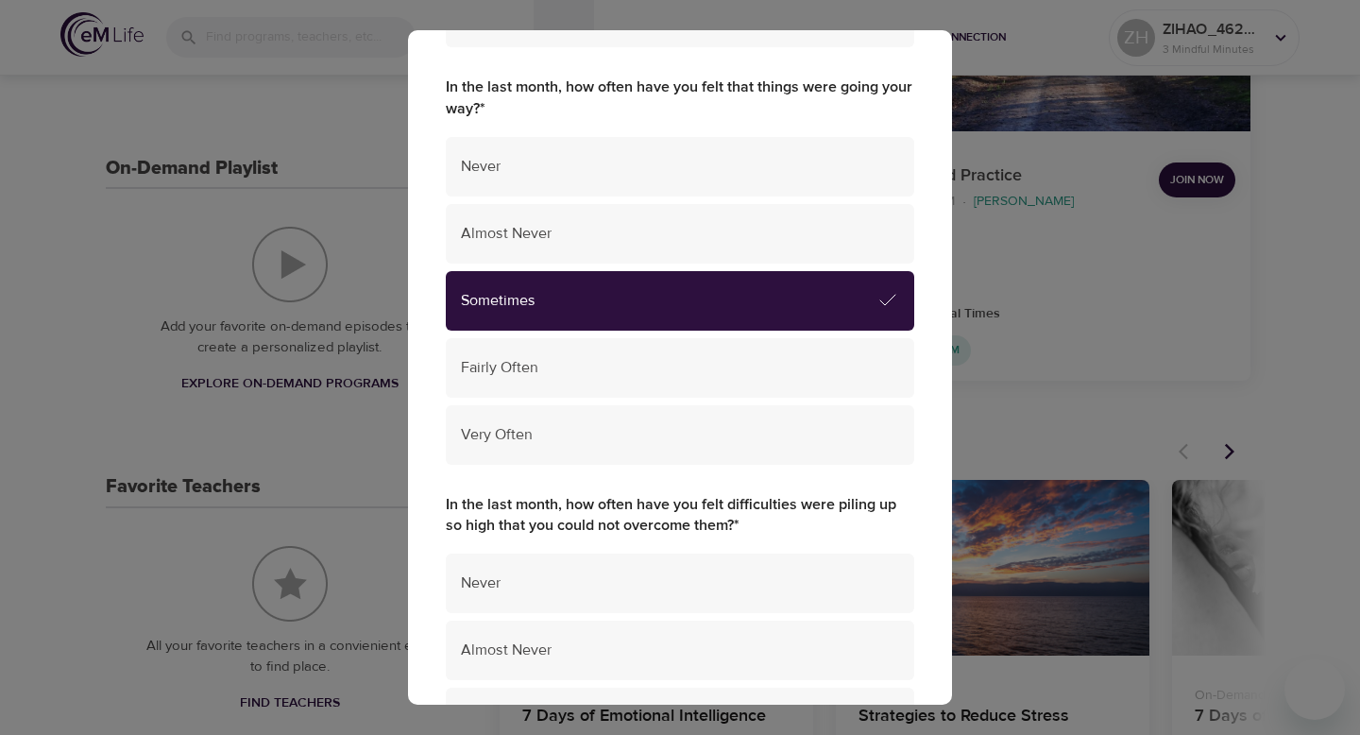
scroll to position [1021, 0]
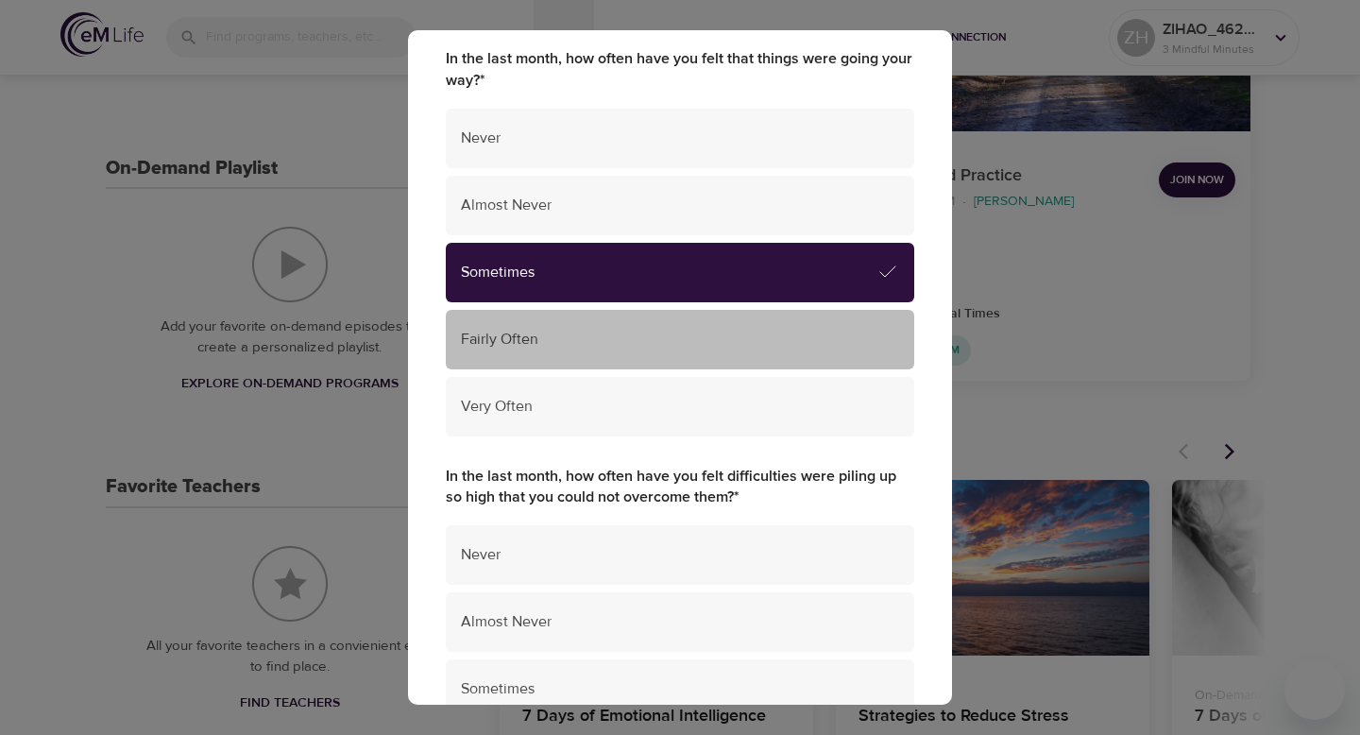
click at [628, 311] on div "Fairly Often" at bounding box center [680, 340] width 469 height 60
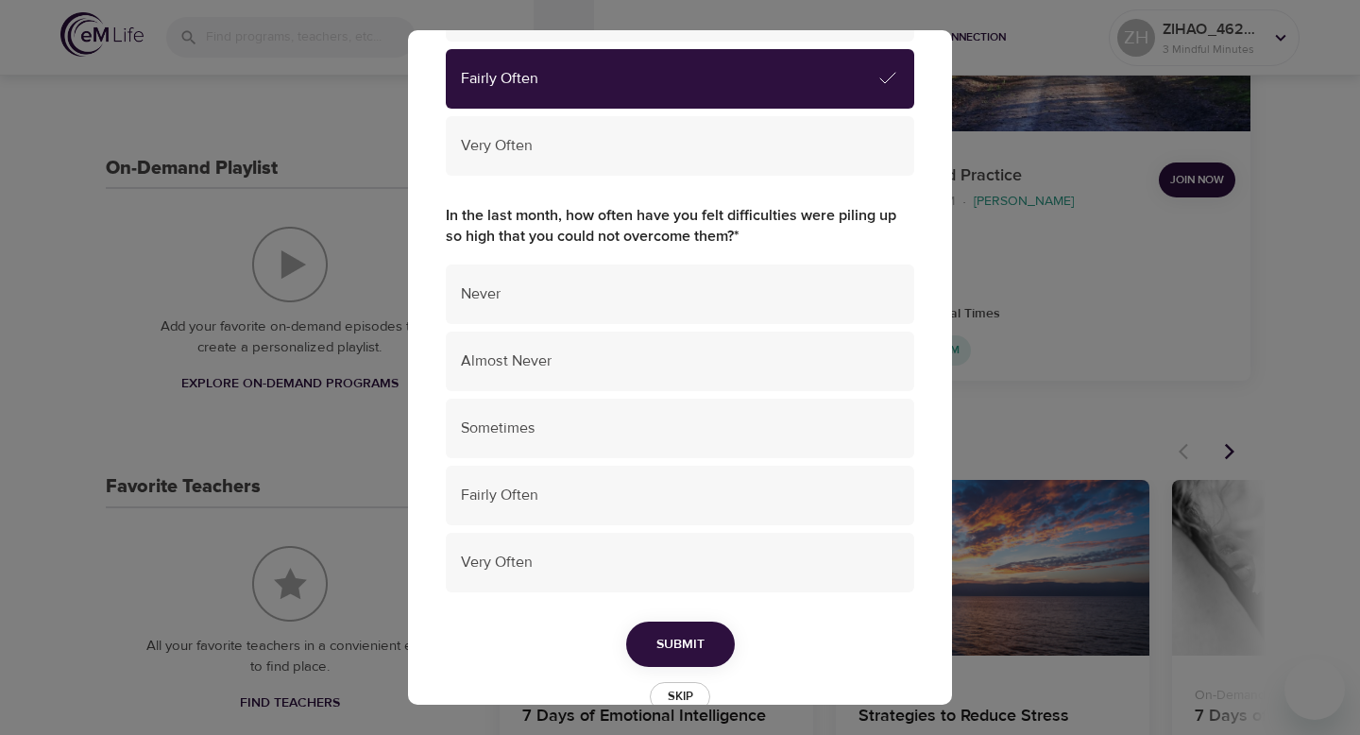
scroll to position [1289, 0]
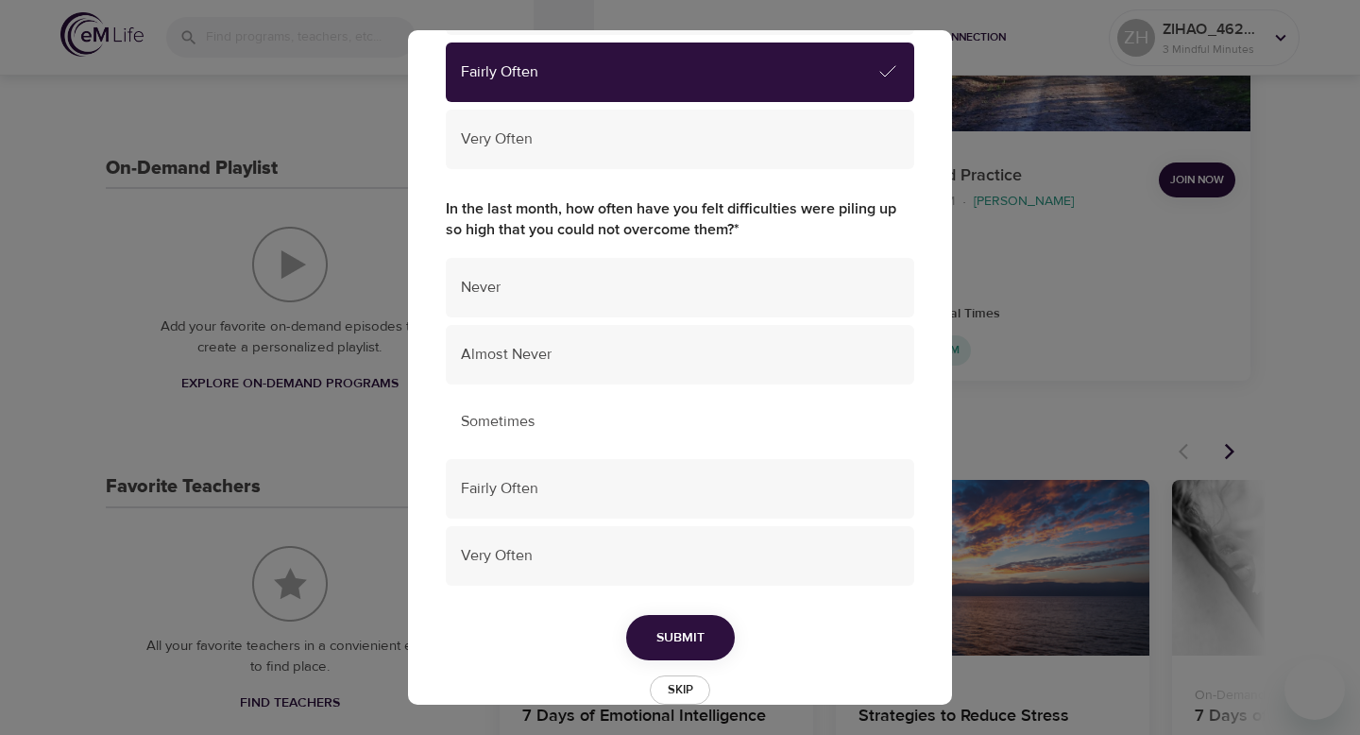
click at [611, 420] on span "Sometimes" at bounding box center [680, 422] width 438 height 22
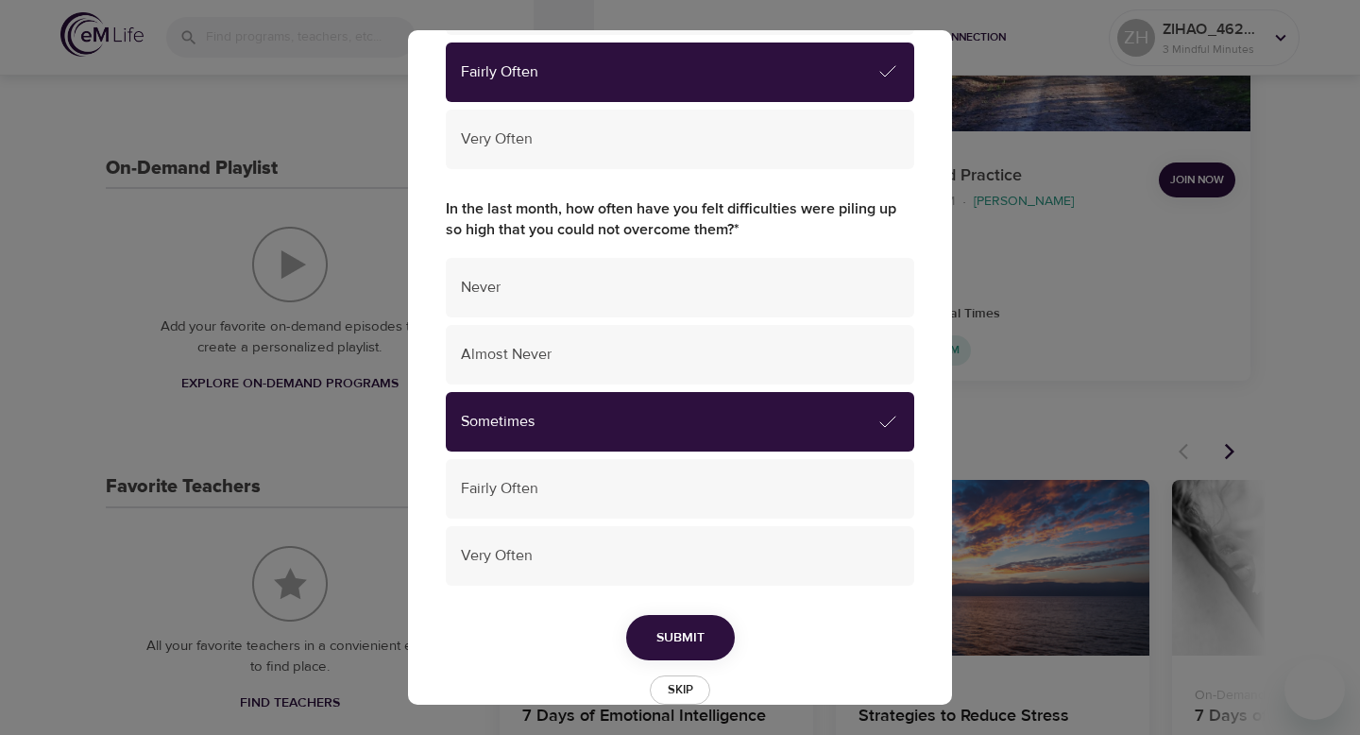
scroll to position [1326, 0]
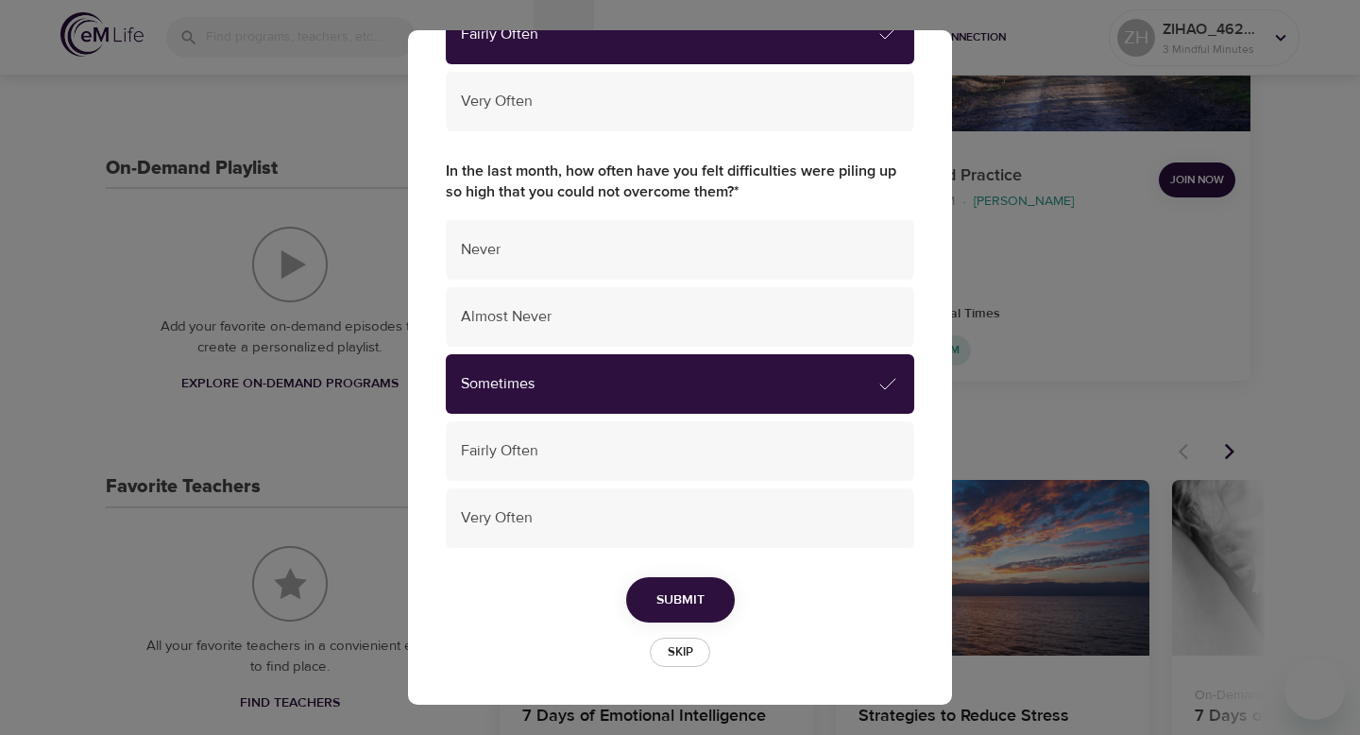
click at [677, 604] on span "Submit" at bounding box center [681, 601] width 48 height 24
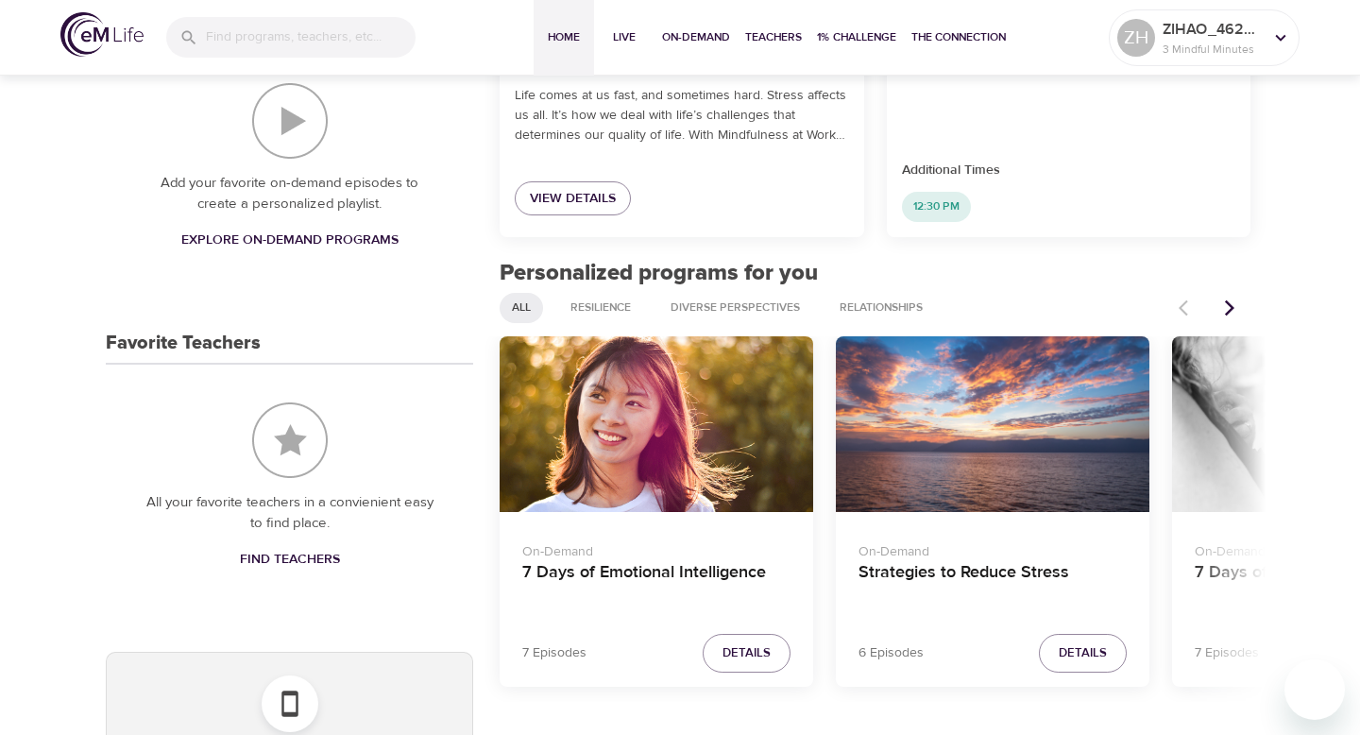
scroll to position [0, 0]
